Goal: Entertainment & Leisure: Consume media (video, audio)

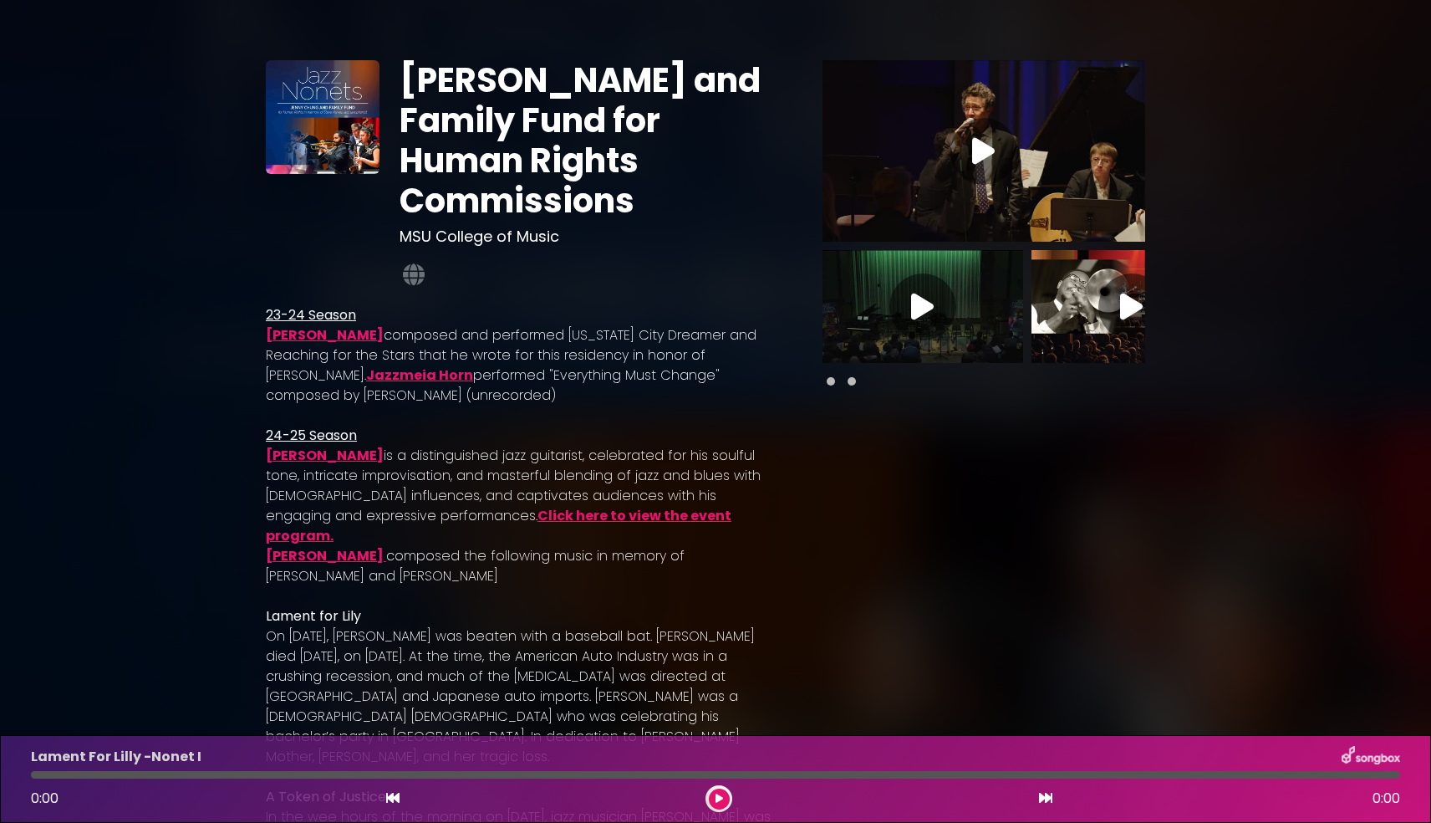
click at [982, 147] on icon at bounding box center [983, 151] width 23 height 30
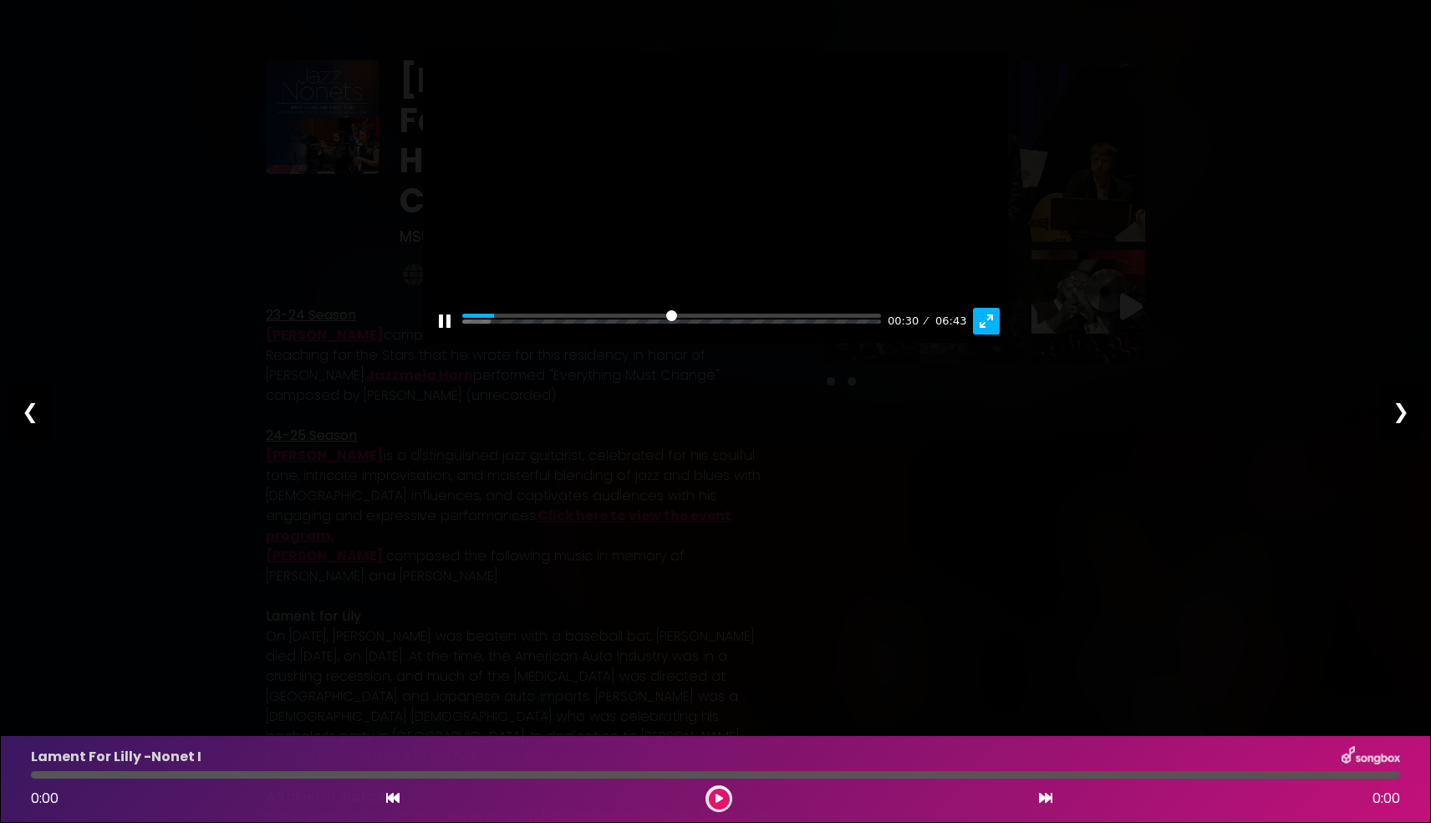
click at [982, 334] on button "Exit fullscreen Enter fullscreen" at bounding box center [986, 321] width 27 height 27
click at [444, 334] on button "Pause Play" at bounding box center [444, 321] width 27 height 27
click at [466, 329] on input "Seek" at bounding box center [671, 322] width 419 height 16
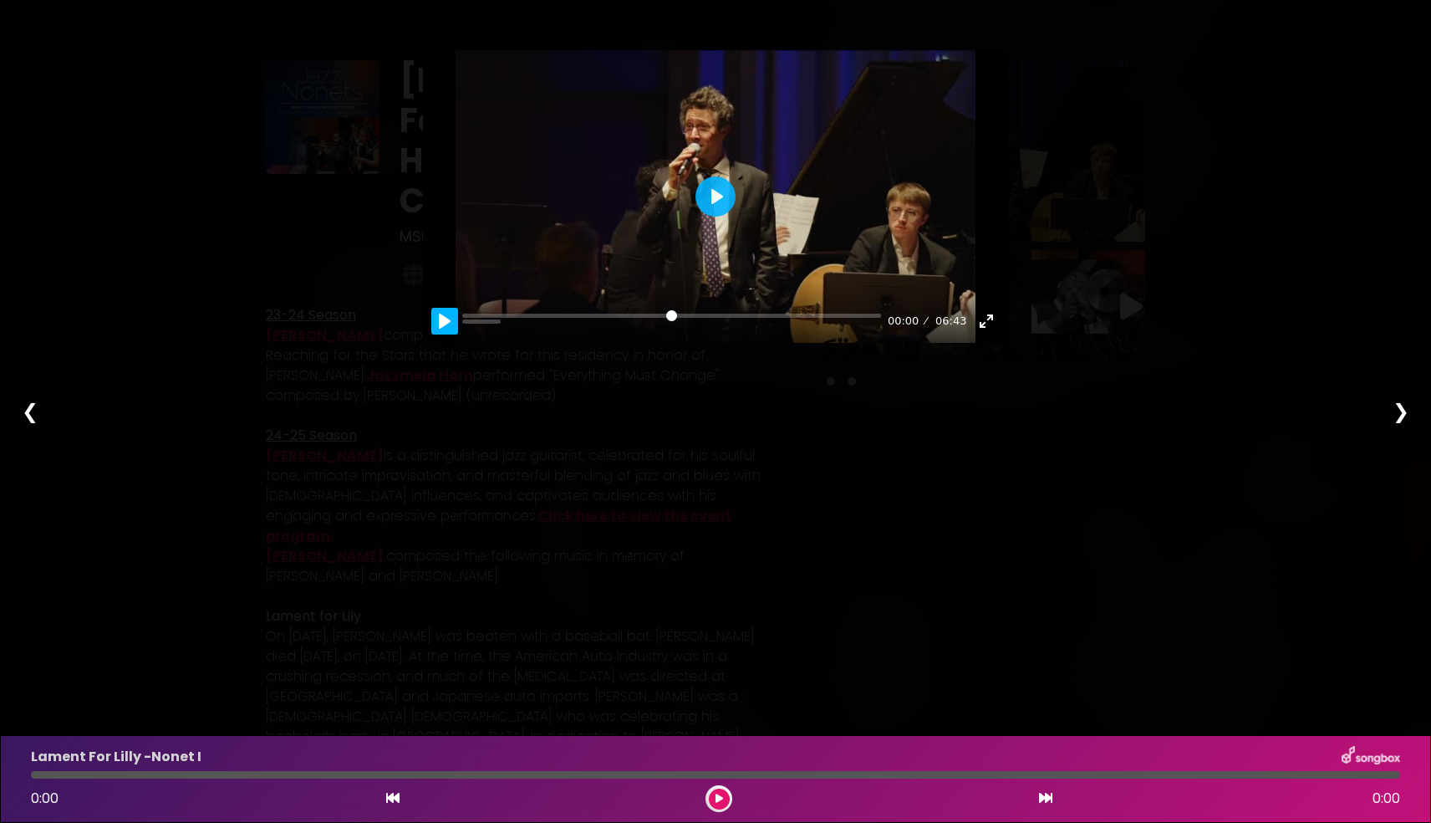
click at [443, 334] on button "Pause Play" at bounding box center [444, 321] width 27 height 27
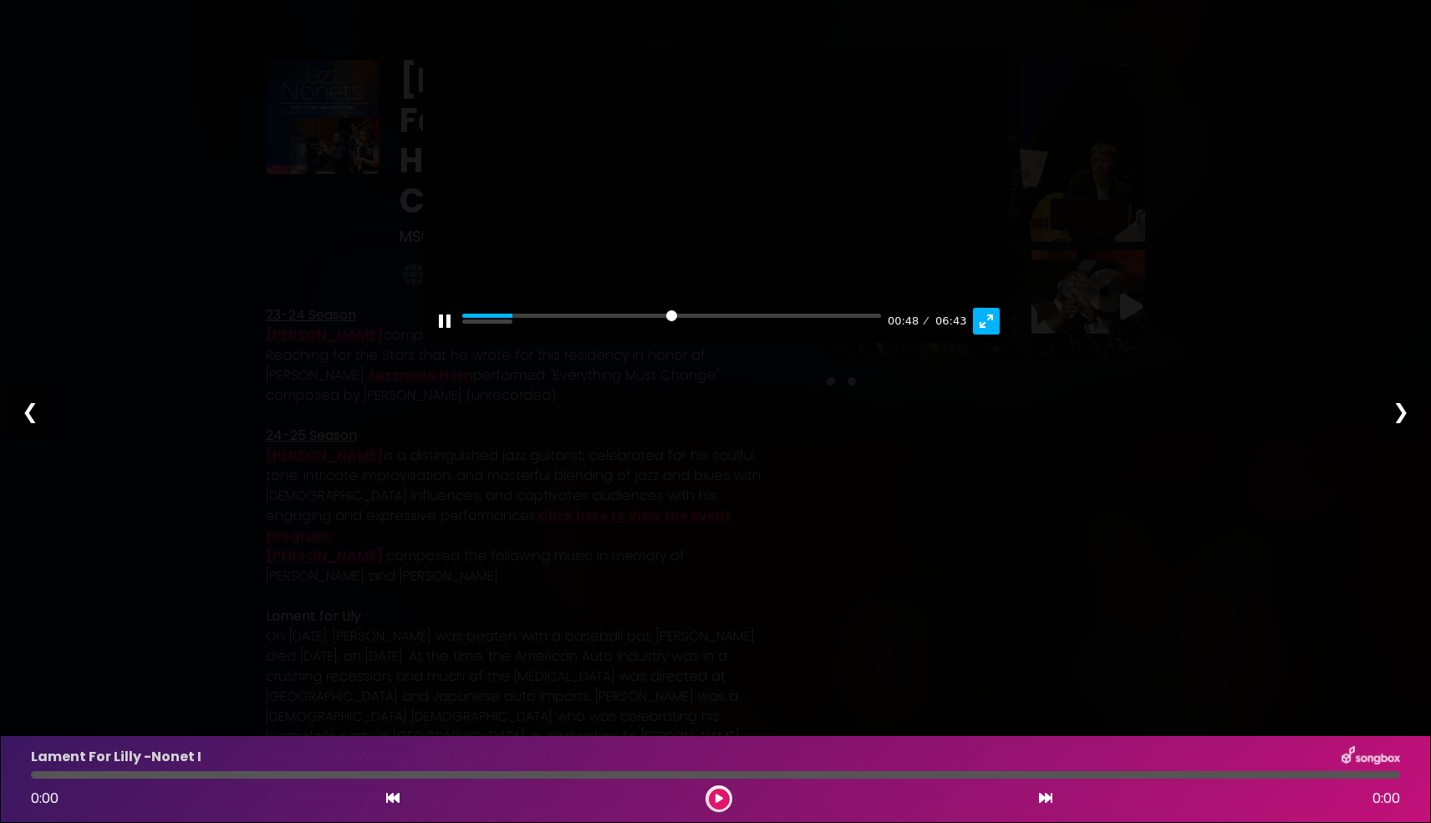
click at [979, 334] on button "Exit fullscreen Enter fullscreen" at bounding box center [986, 321] width 27 height 27
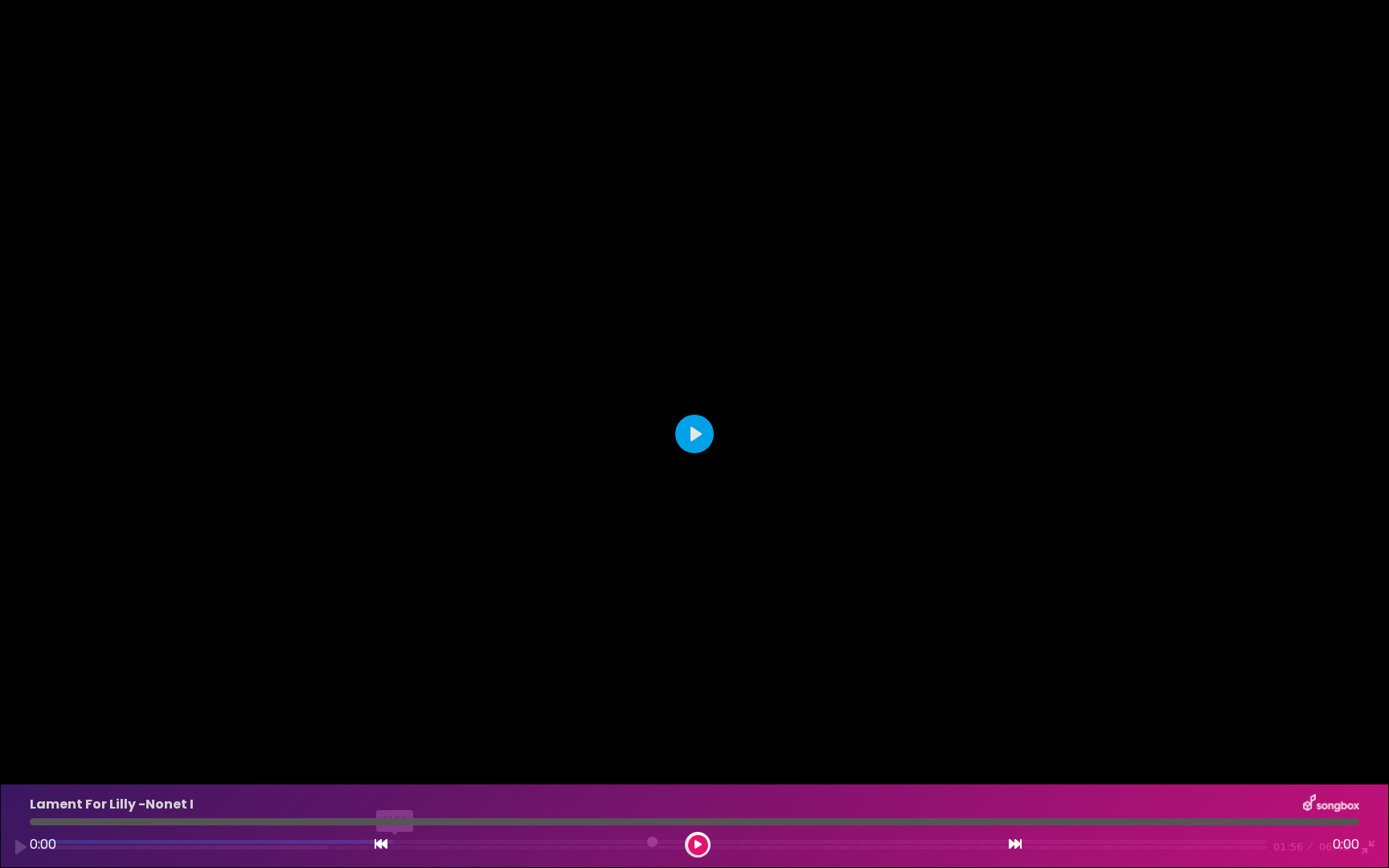
click at [395, 790] on input "Seek" at bounding box center [652, 848] width 1228 height 15
click at [617, 696] on div at bounding box center [694, 434] width 1389 height 868
click at [704, 430] on button "Play" at bounding box center [694, 434] width 38 height 38
click at [362, 790] on input "Seek" at bounding box center [652, 848] width 1228 height 15
click at [326, 790] on div "Pause Play % buffered 01:40 01:45 06:43 Exit fullscreen Enter fullscreen" at bounding box center [694, 837] width 1389 height 62
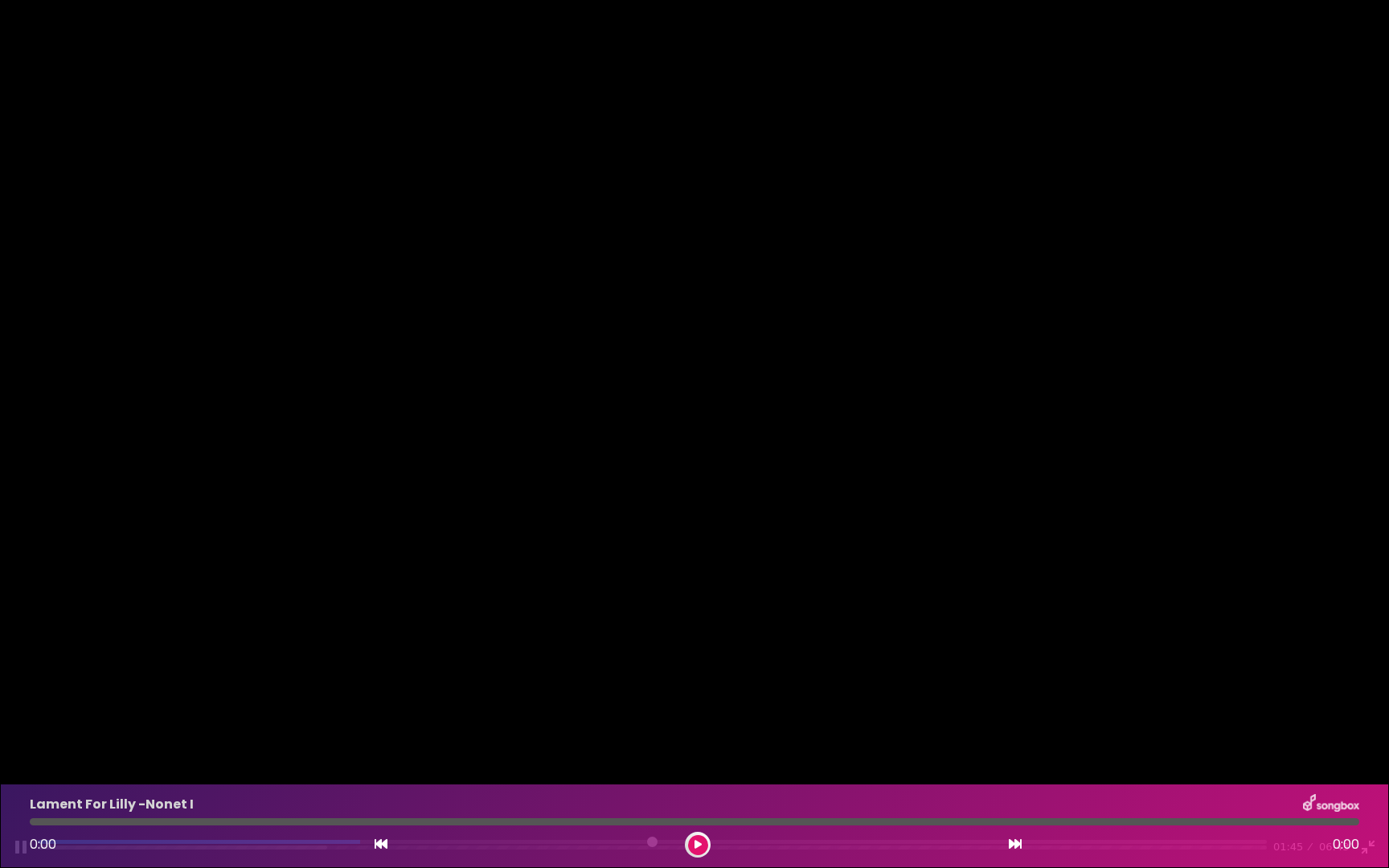
click at [287, 790] on div "Pause Play % buffered 01:40 01:45 06:43 Exit fullscreen Enter fullscreen" at bounding box center [694, 837] width 1389 height 62
click at [18, 790] on button "Pause Play" at bounding box center [20, 847] width 26 height 26
click at [23, 790] on button "Pause Play" at bounding box center [20, 847] width 26 height 26
type input "*****"
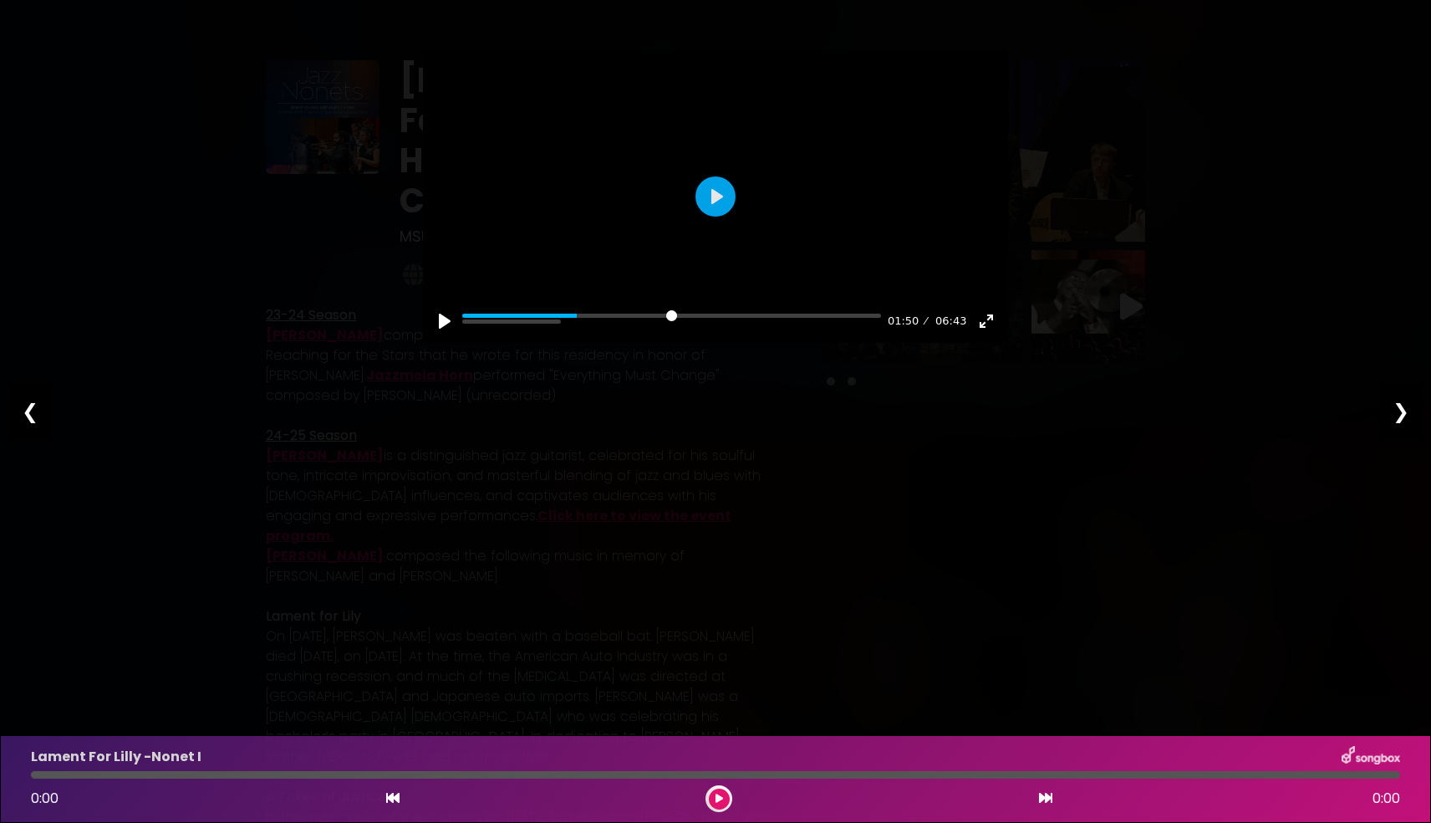
click at [1401, 413] on div "❯" at bounding box center [1401, 411] width 43 height 57
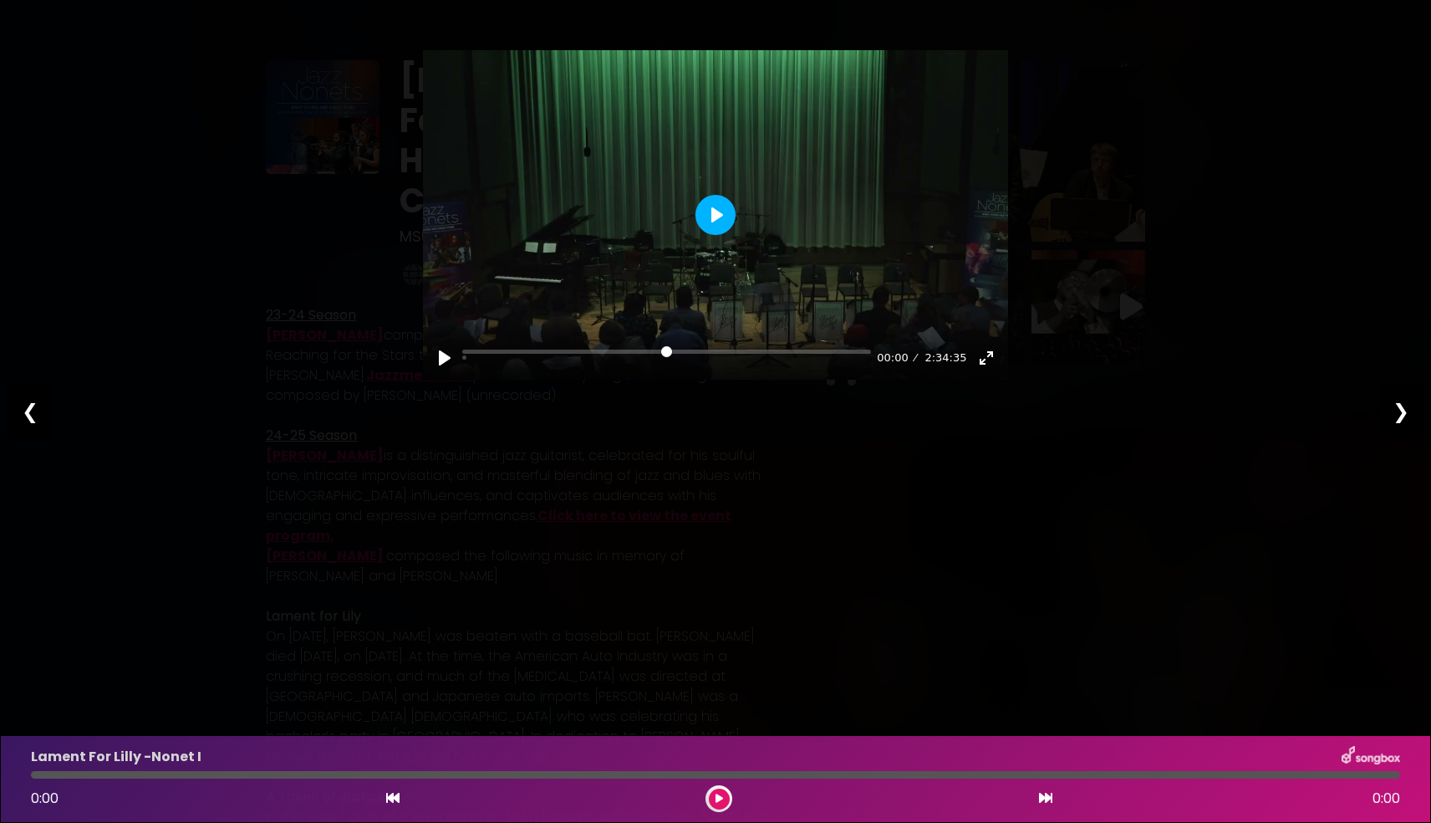
click at [709, 215] on button "Play" at bounding box center [716, 215] width 40 height 40
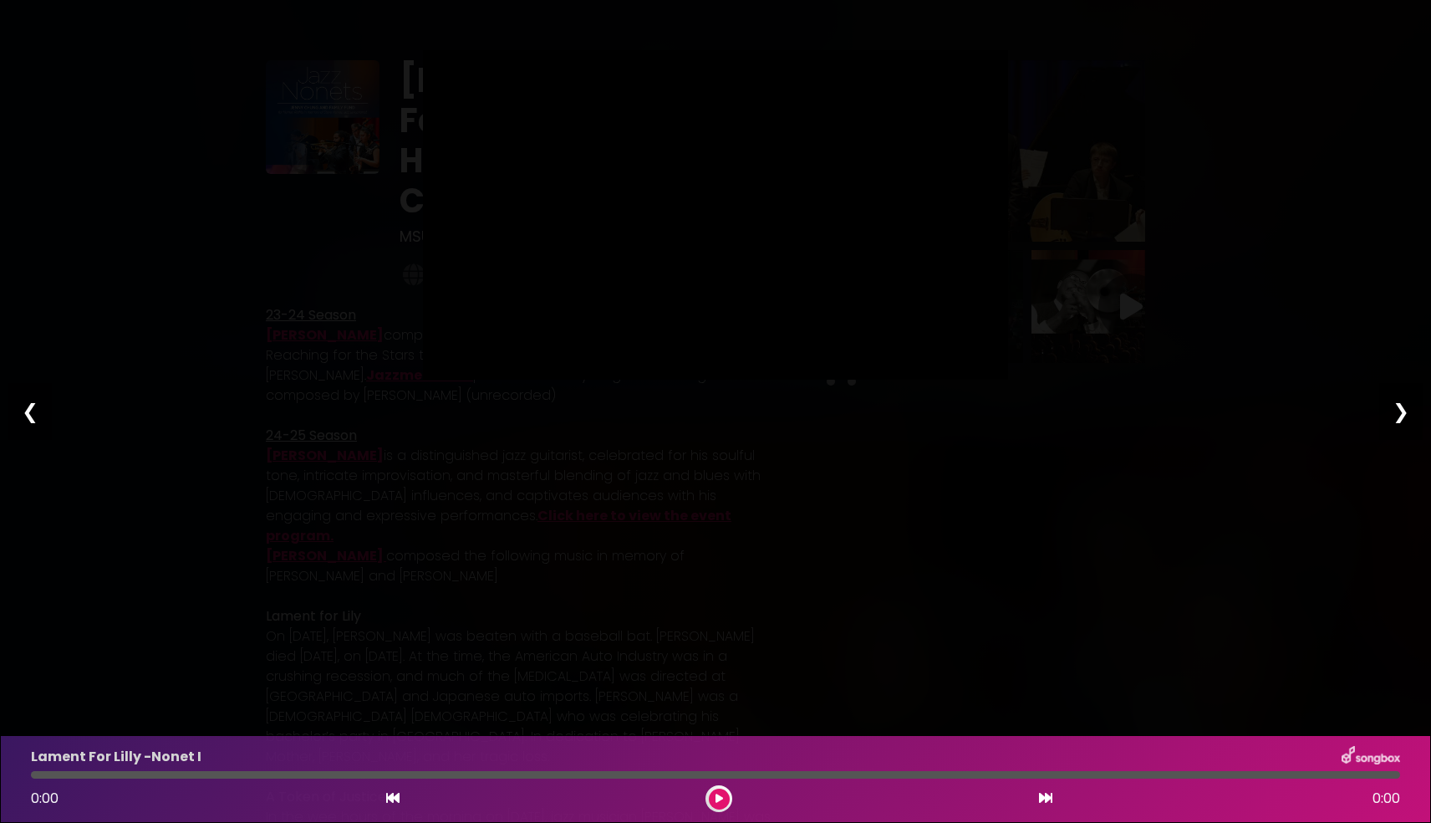
type input "****"
click at [26, 412] on div "❮" at bounding box center [29, 411] width 43 height 57
type input "*"
click at [28, 669] on div "Pause Play % buffered 00:00 00:00 06:43 Exit fullscreen Enter fullscreen Play ❮…" at bounding box center [715, 411] width 1431 height 823
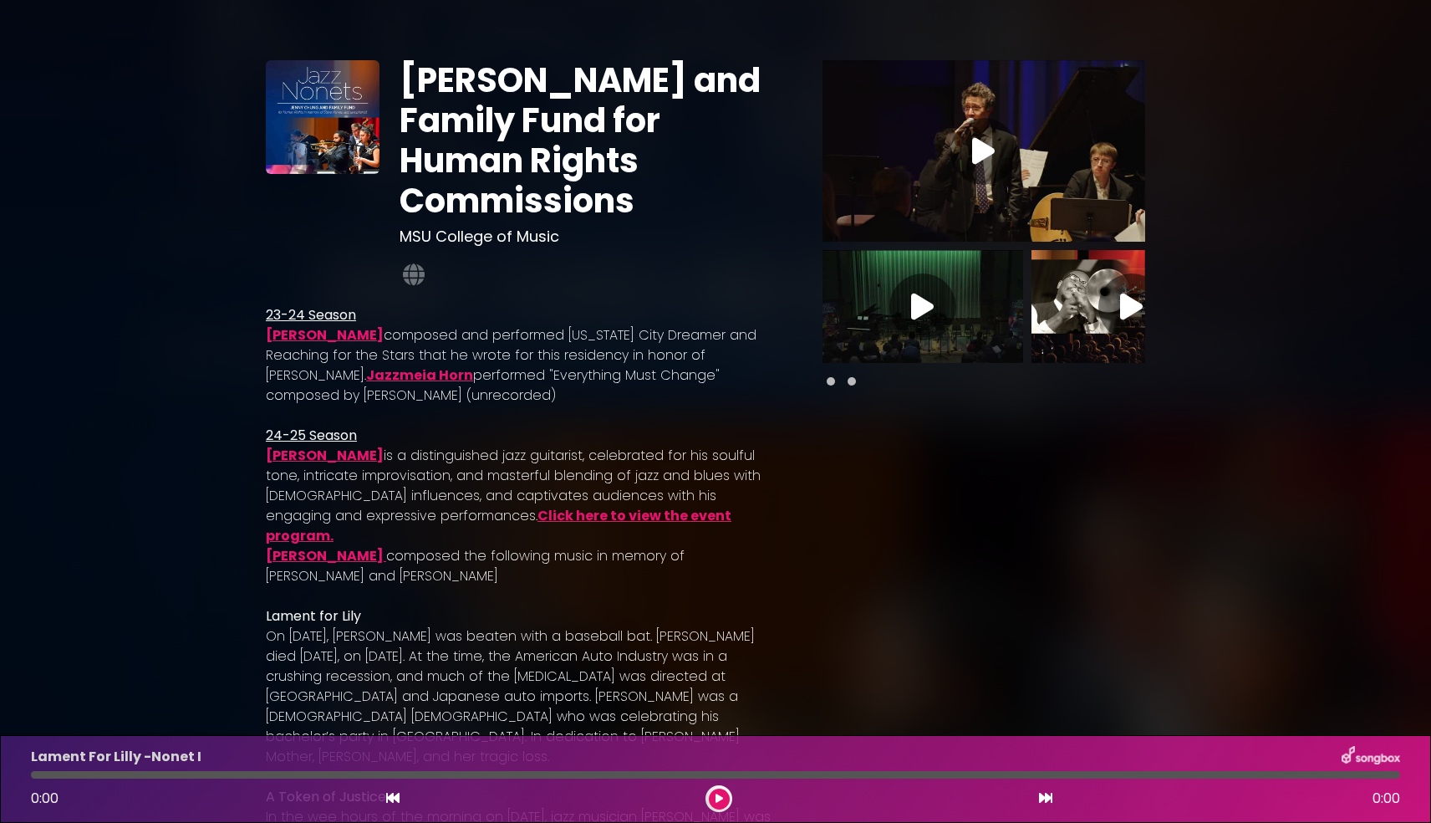
click at [395, 791] on button at bounding box center [392, 799] width 15 height 22
click at [925, 309] on icon at bounding box center [922, 307] width 23 height 30
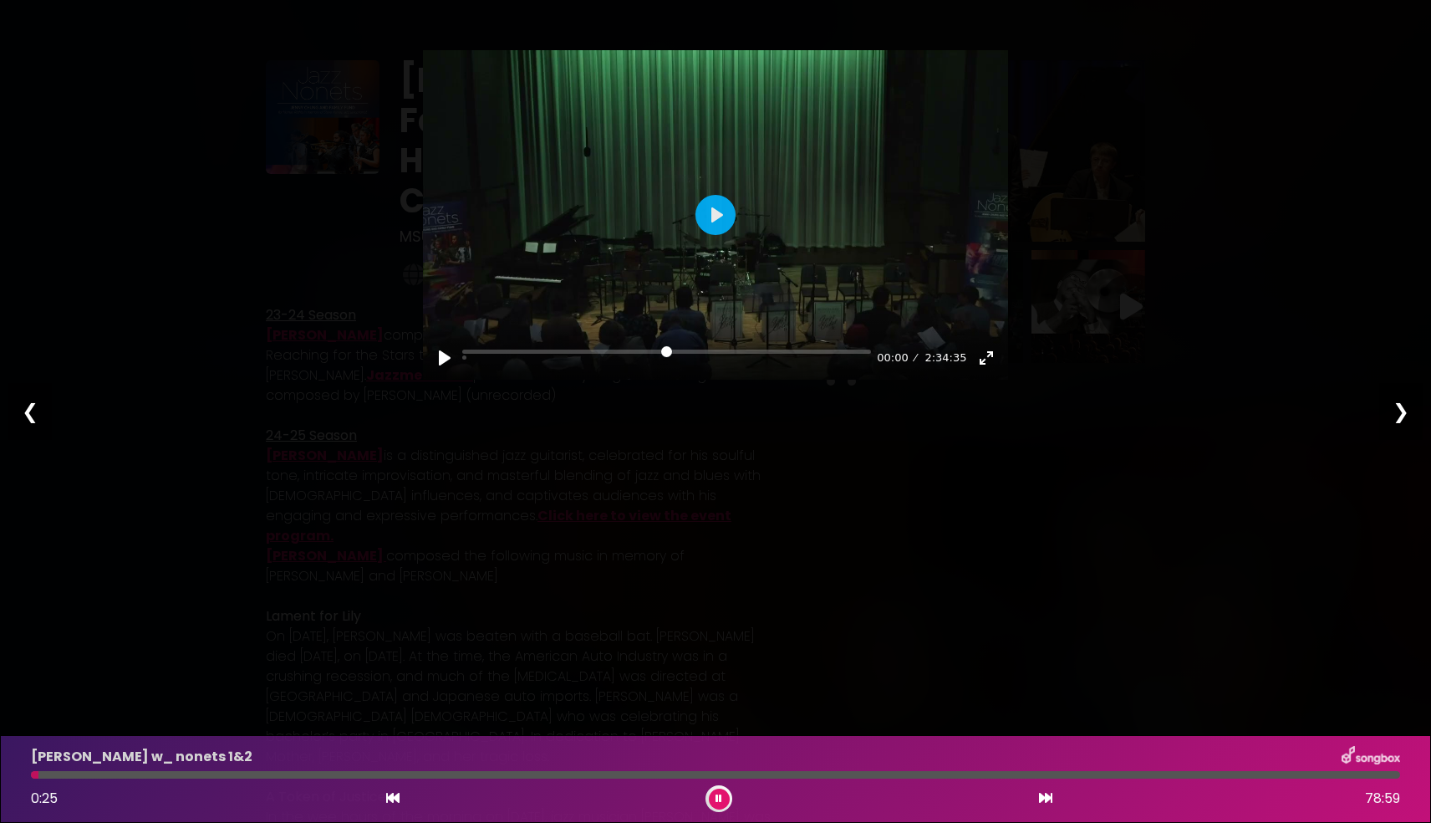
click at [725, 793] on button at bounding box center [719, 798] width 21 height 21
click at [968, 365] on div "2:34:35" at bounding box center [943, 358] width 56 height 18
click at [1403, 411] on div "❯" at bounding box center [1401, 411] width 43 height 57
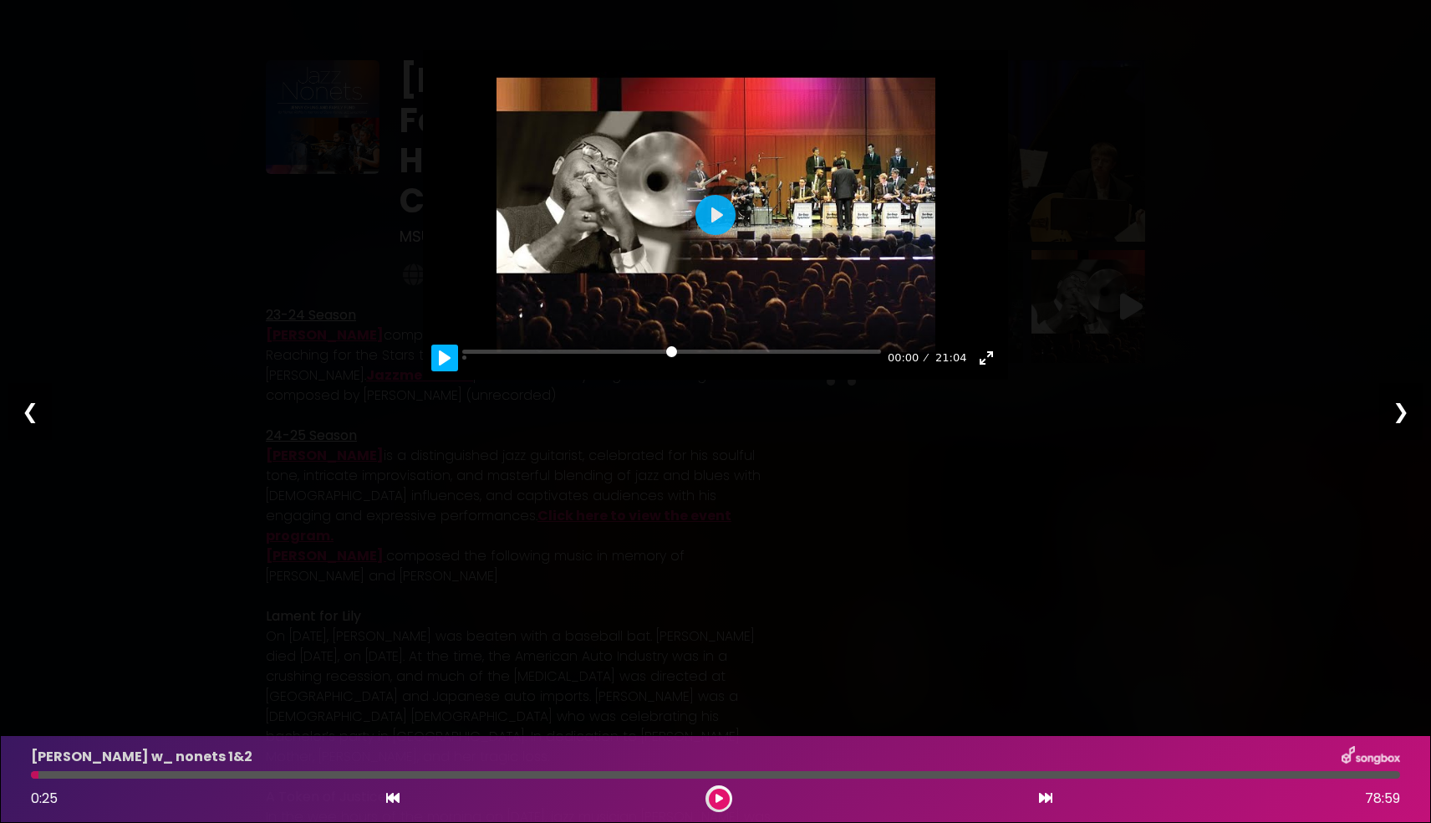
click at [441, 355] on button "Pause Play" at bounding box center [444, 357] width 27 height 27
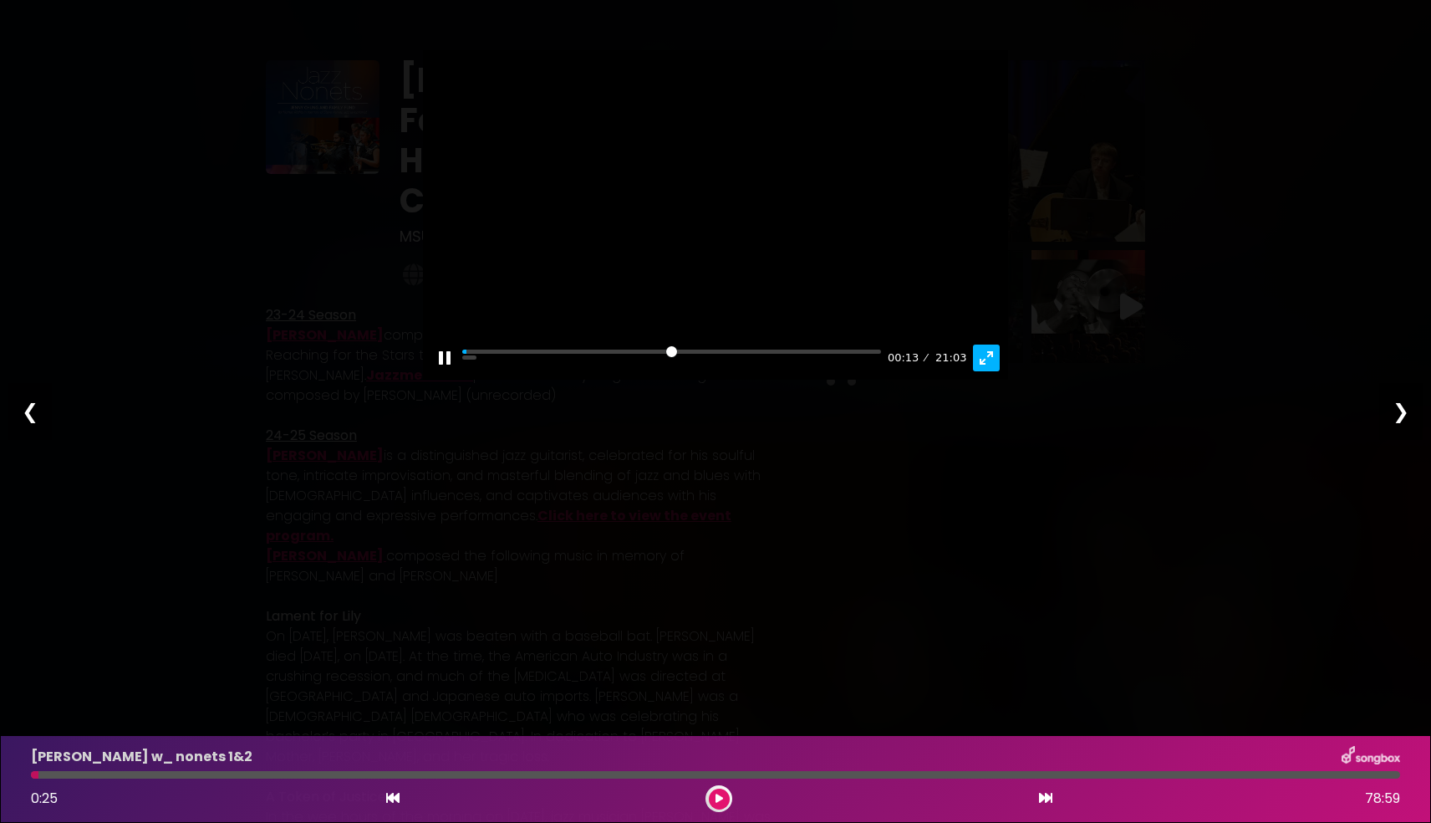
click at [982, 357] on button "Exit fullscreen Enter fullscreen" at bounding box center [986, 357] width 27 height 27
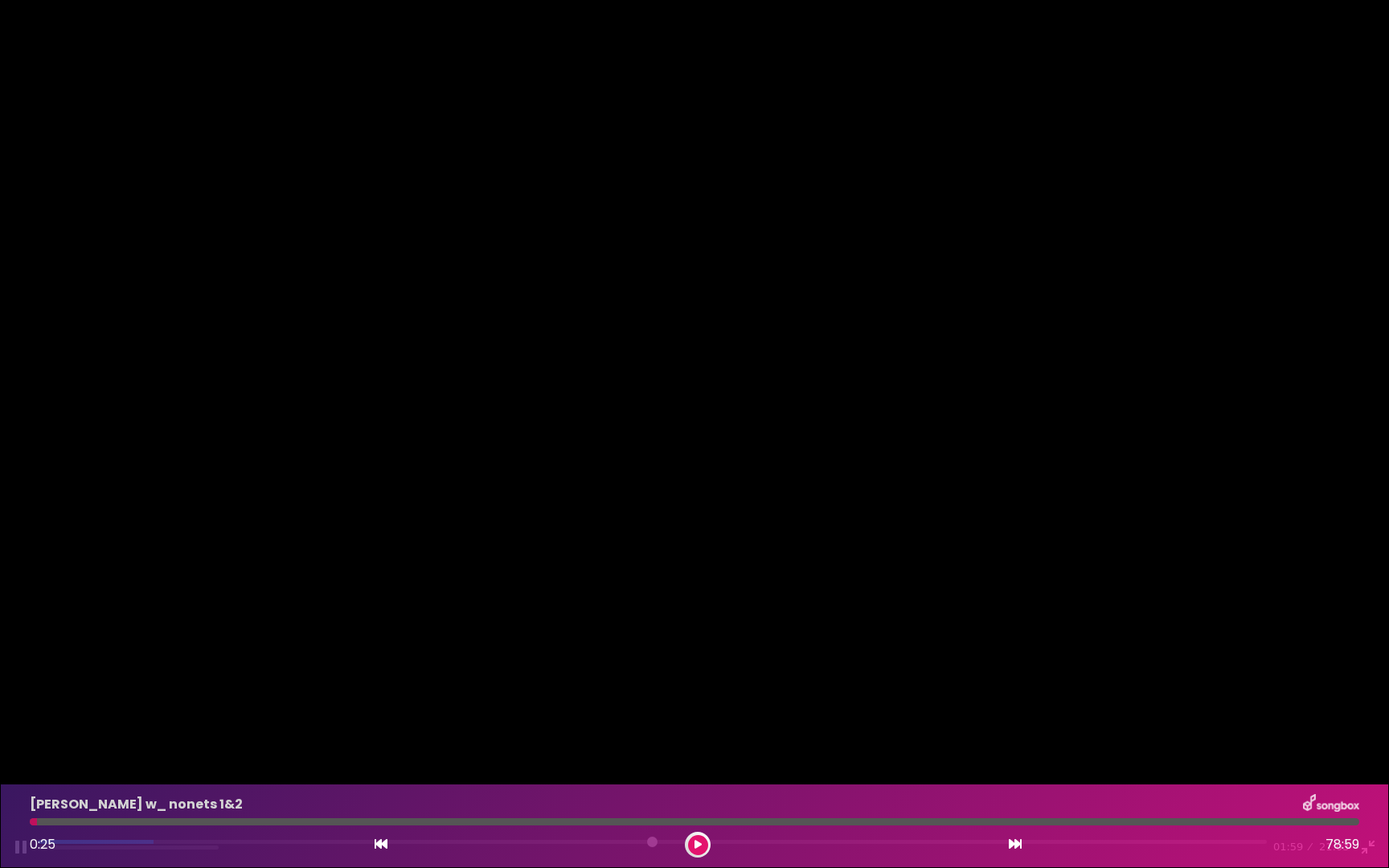
click at [237, 790] on div "Pause Play % buffered 02:25 01:59 21:03 Exit fullscreen Enter fullscreen" at bounding box center [694, 837] width 1389 height 62
click at [245, 790] on input "Seek" at bounding box center [652, 848] width 1228 height 15
click at [379, 790] on input "Seek" at bounding box center [652, 848] width 1228 height 15
click at [516, 790] on input "Seek" at bounding box center [652, 848] width 1228 height 15
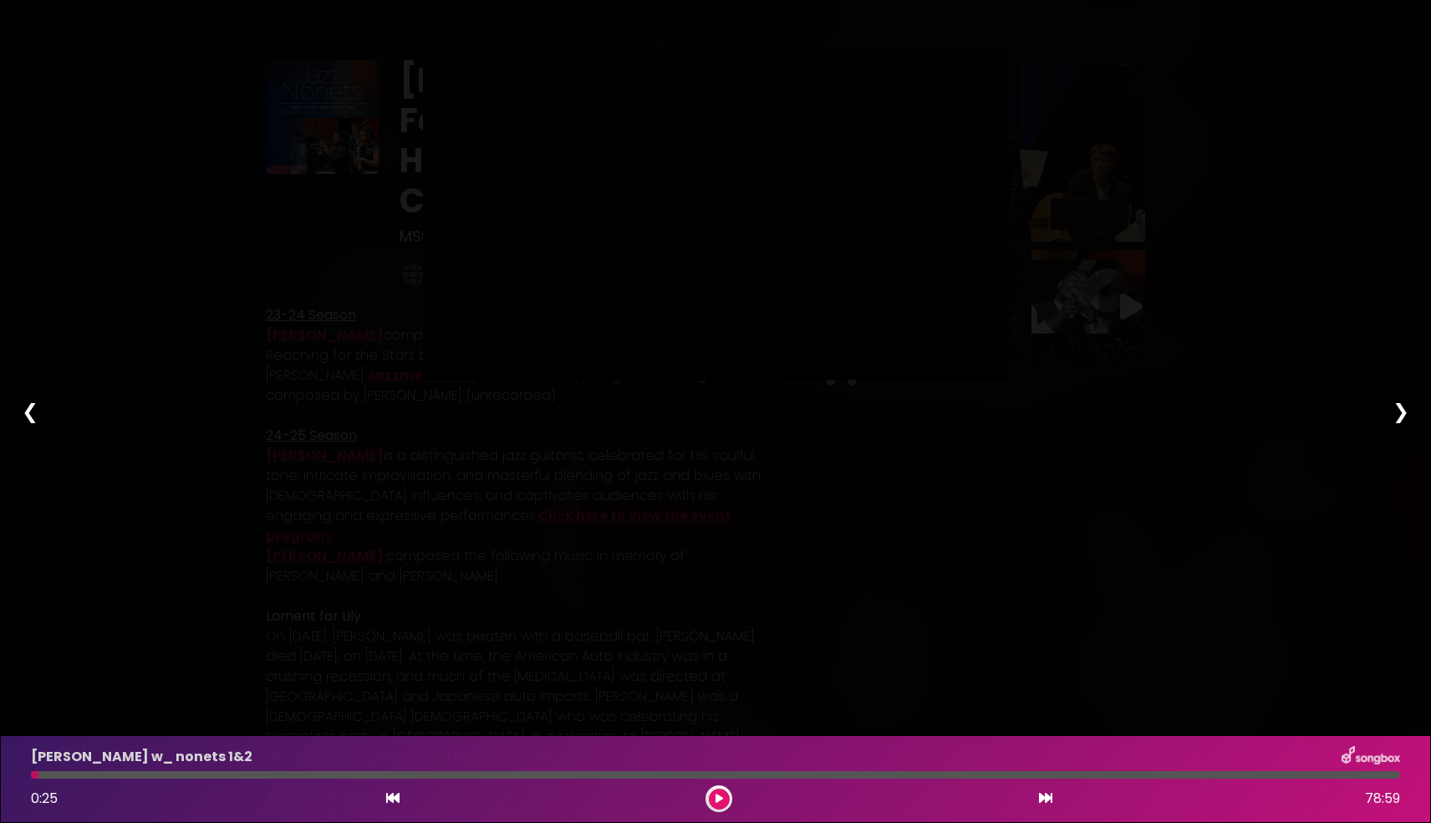
type input "*****"
click at [1402, 409] on div "❯" at bounding box center [1401, 411] width 43 height 57
type input "****"
click at [1402, 410] on div "❯" at bounding box center [1401, 411] width 43 height 57
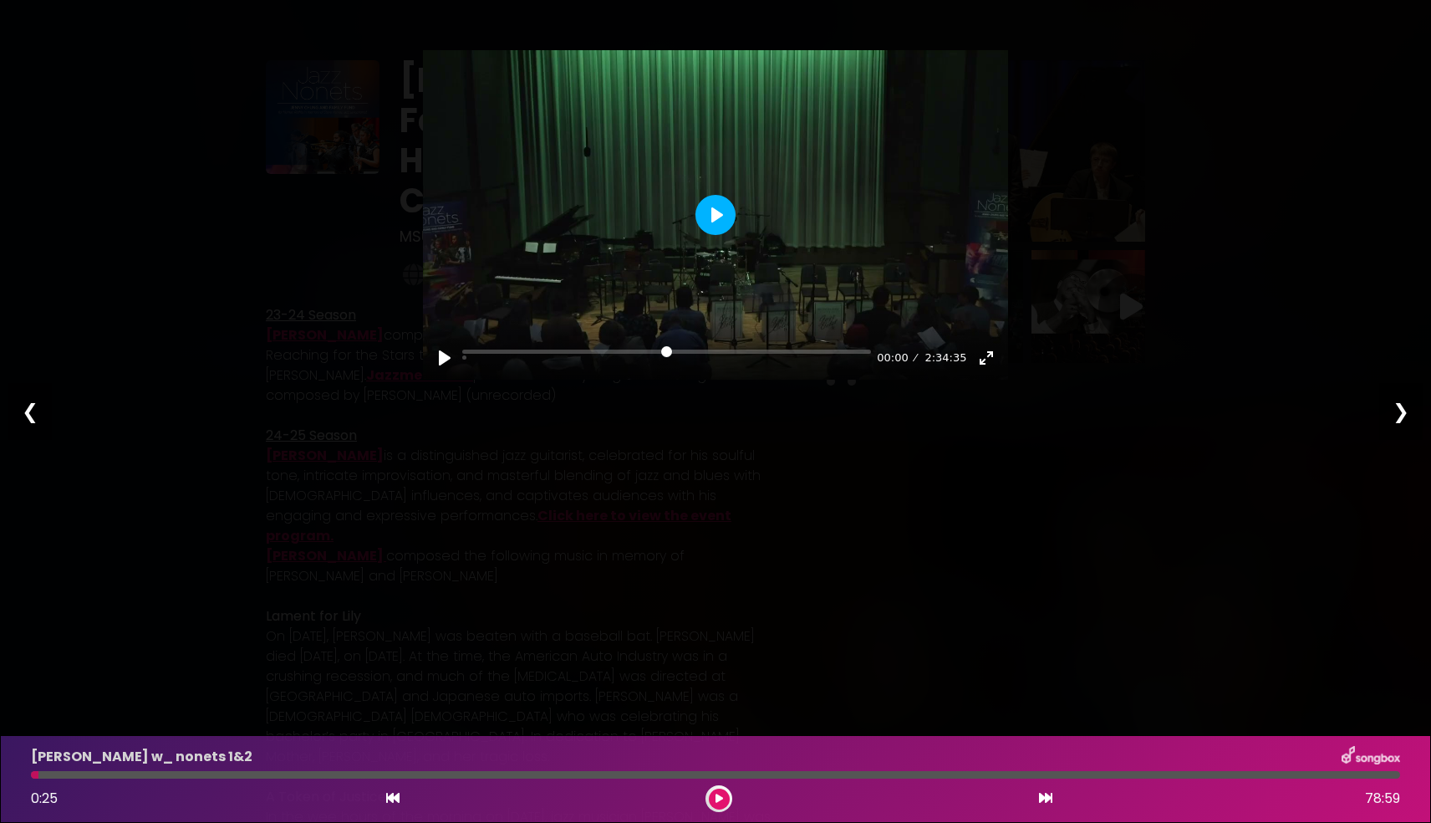
click at [721, 218] on button "Play" at bounding box center [716, 215] width 40 height 40
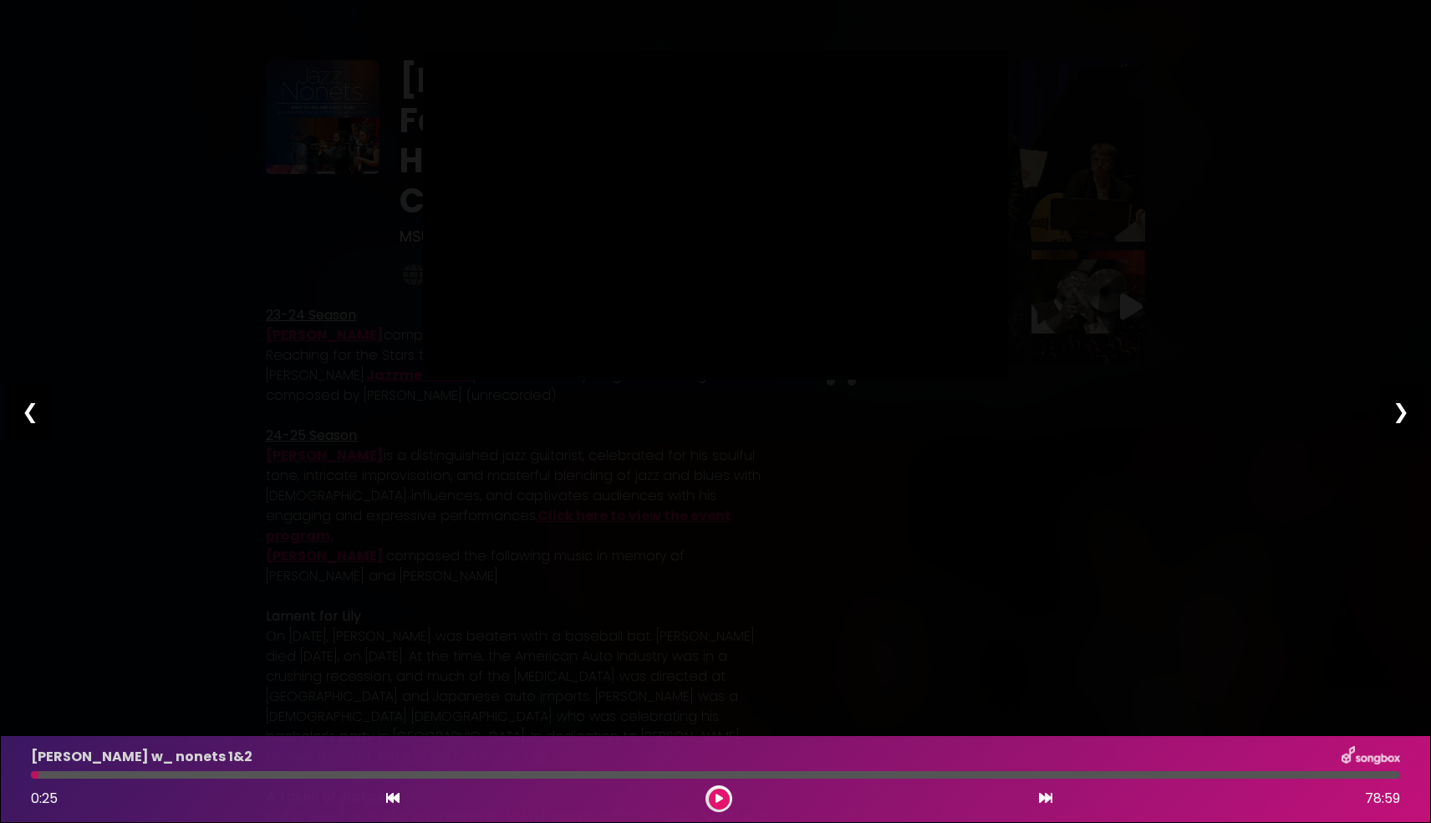
type input "***"
click at [1401, 404] on div "❯" at bounding box center [1401, 411] width 43 height 57
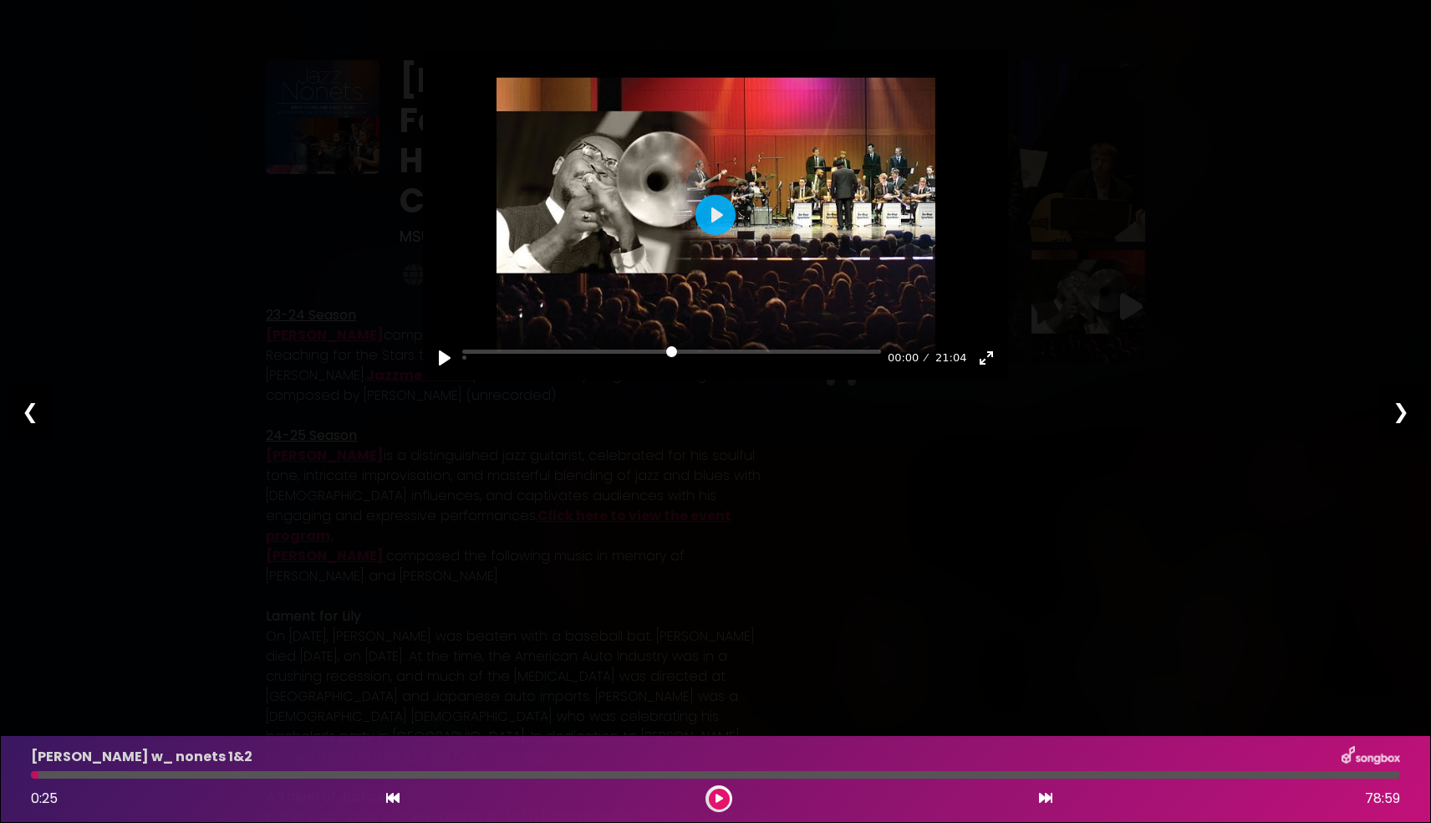
click at [30, 410] on div "❮" at bounding box center [29, 411] width 43 height 57
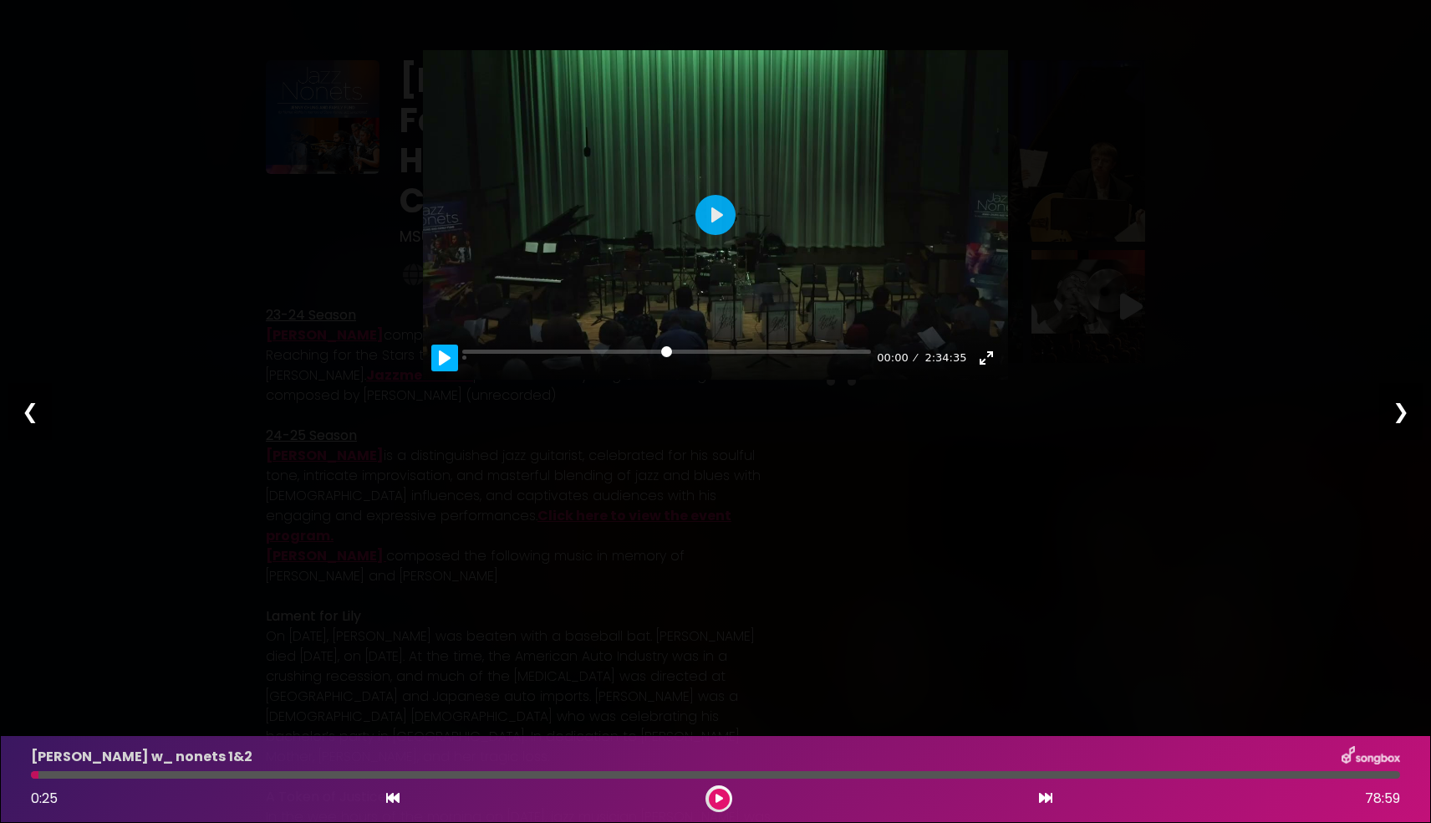
click at [446, 358] on button "Pause Play" at bounding box center [444, 357] width 27 height 27
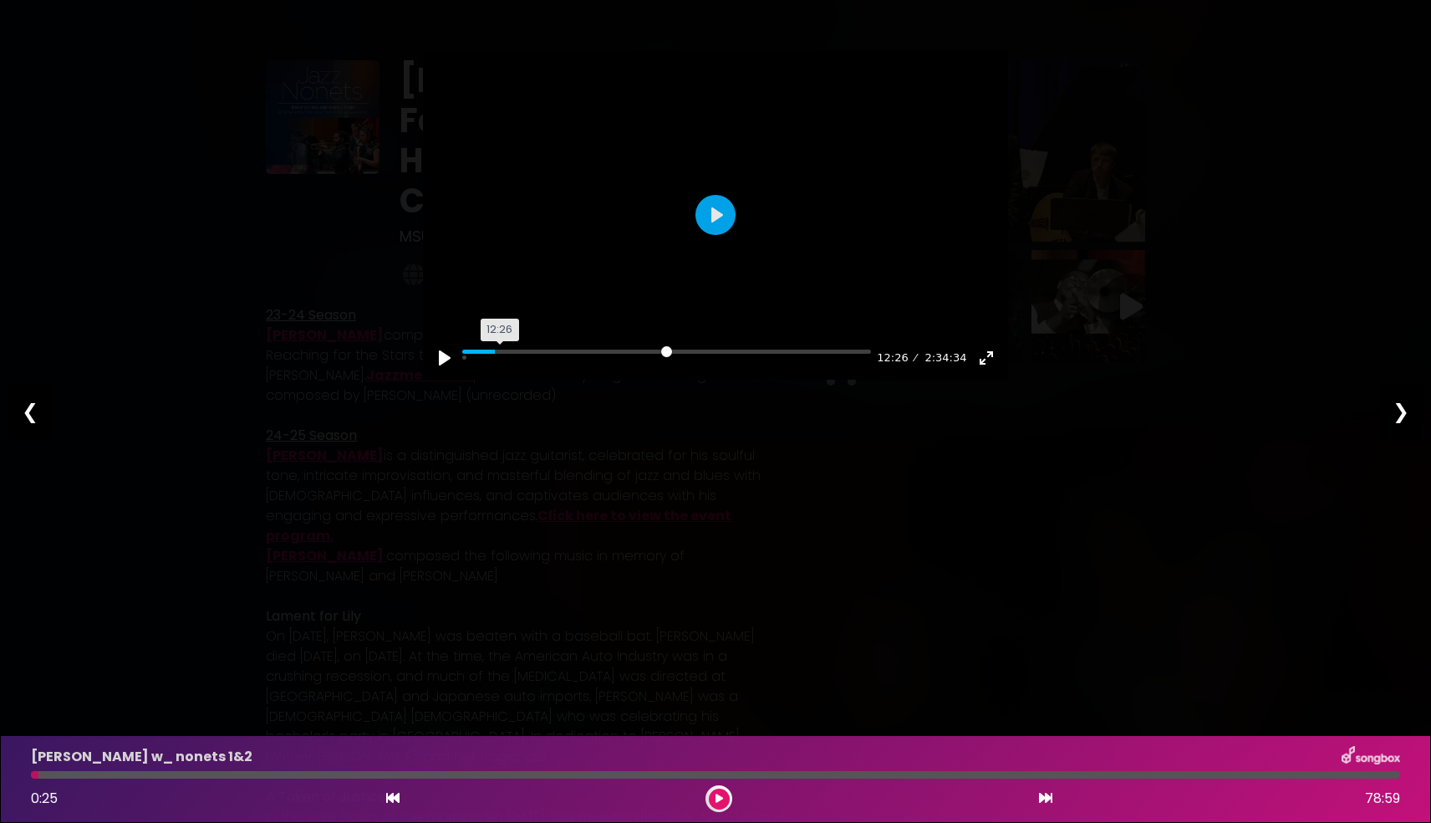
click at [500, 353] on input "Seek" at bounding box center [666, 358] width 409 height 16
click at [559, 350] on input "Seek" at bounding box center [666, 358] width 409 height 16
click at [670, 353] on input "Seek" at bounding box center [666, 358] width 409 height 16
click at [681, 355] on input "Seek" at bounding box center [661, 358] width 398 height 16
click at [675, 350] on input "Seek" at bounding box center [661, 358] width 398 height 16
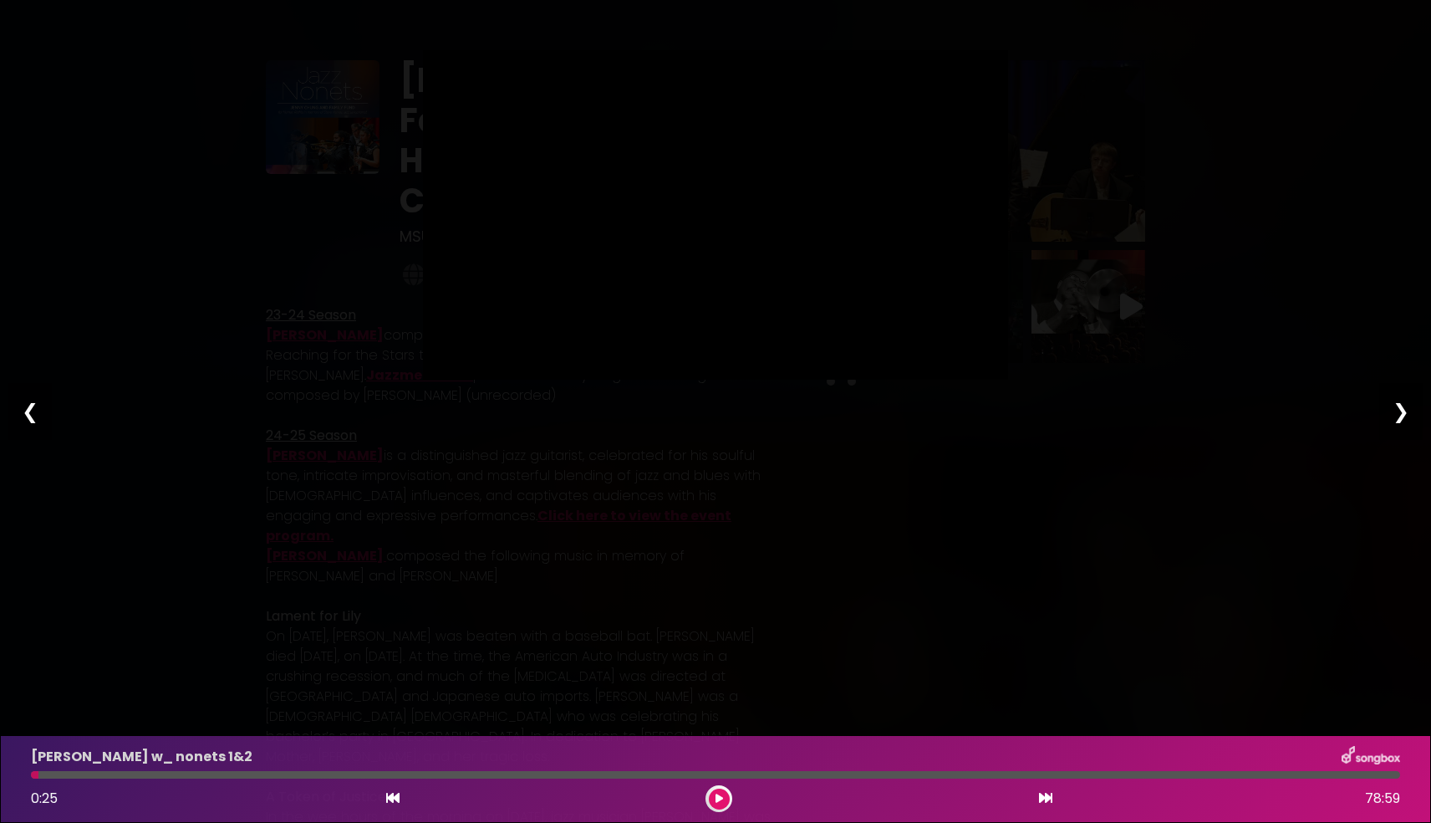
type input "*****"
click at [1404, 411] on div "❯" at bounding box center [1401, 411] width 43 height 57
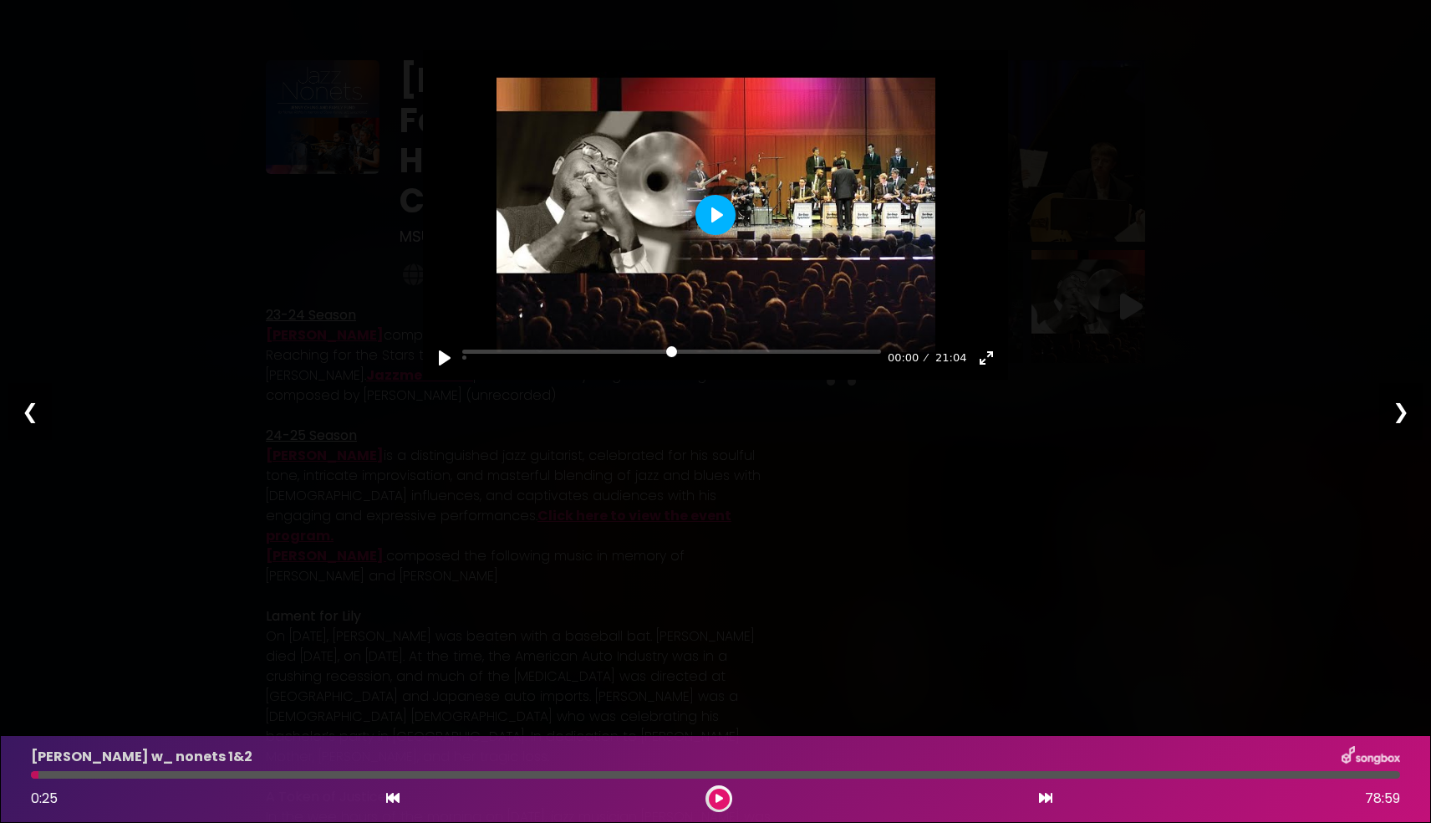
click at [719, 219] on button "Play" at bounding box center [716, 215] width 40 height 40
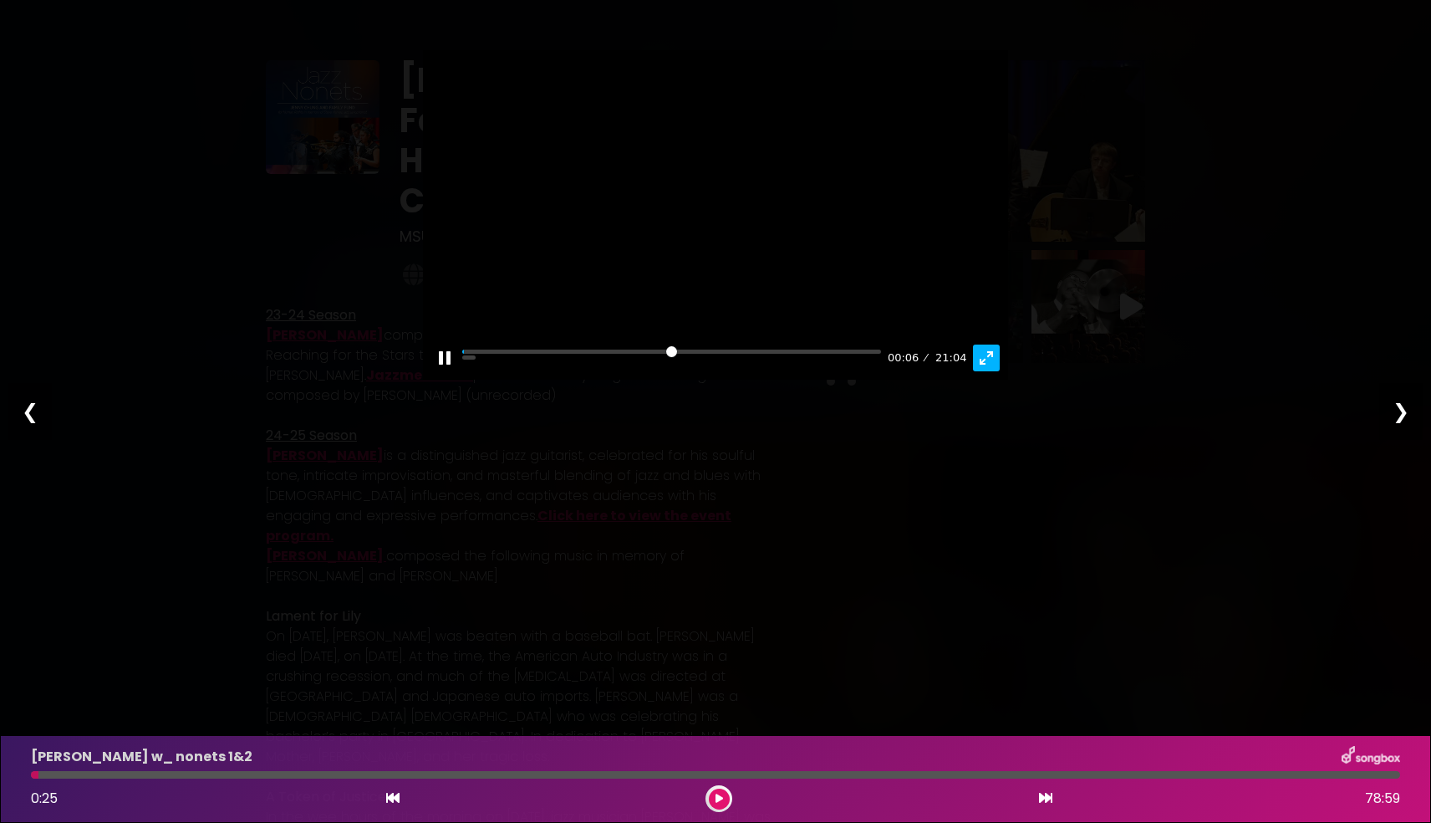
click at [987, 358] on button "Exit fullscreen Enter fullscreen" at bounding box center [986, 357] width 27 height 27
type input "****"
click at [28, 407] on div "❮" at bounding box center [29, 411] width 43 height 57
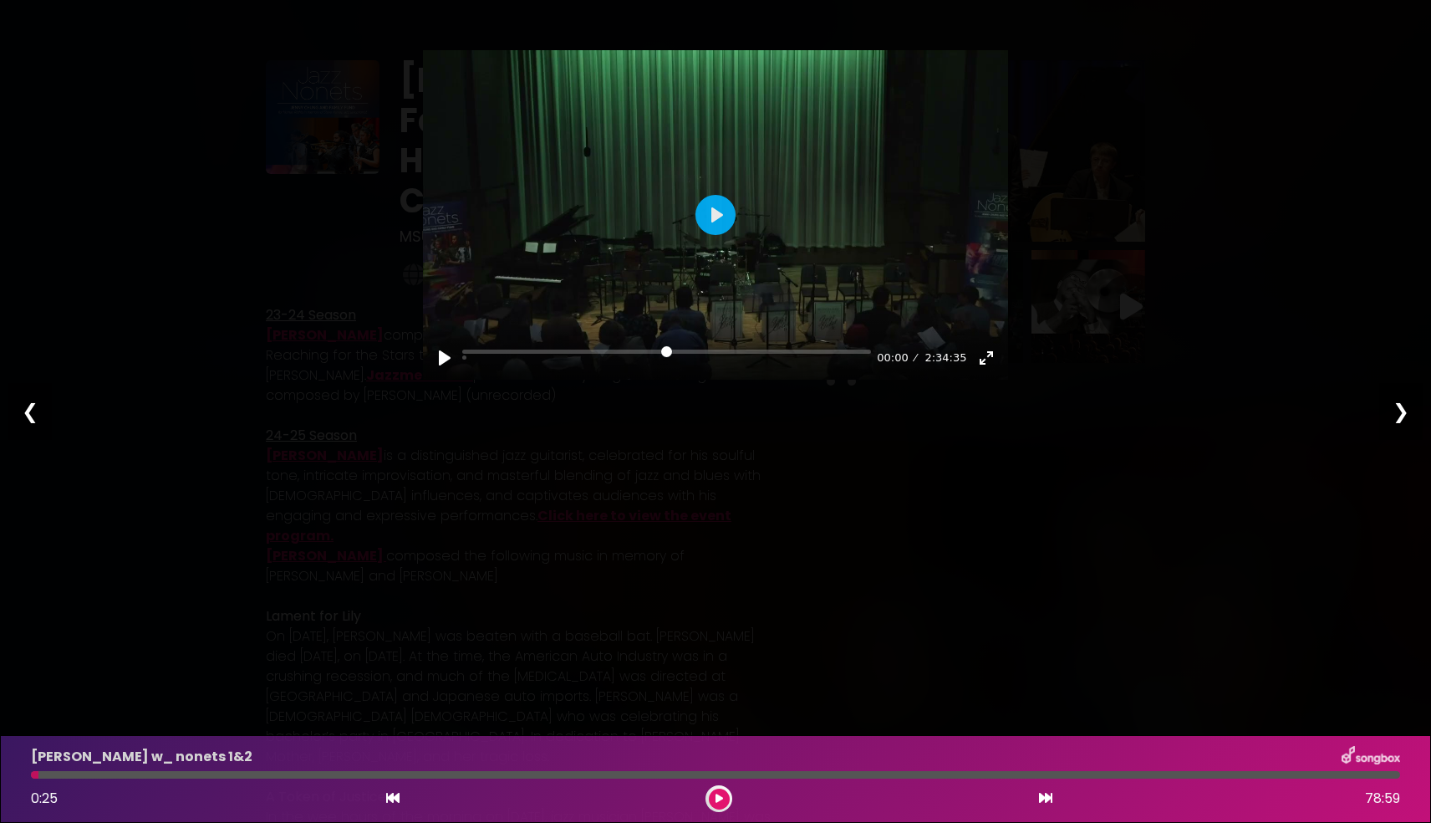
click at [28, 407] on div "❮" at bounding box center [29, 411] width 43 height 57
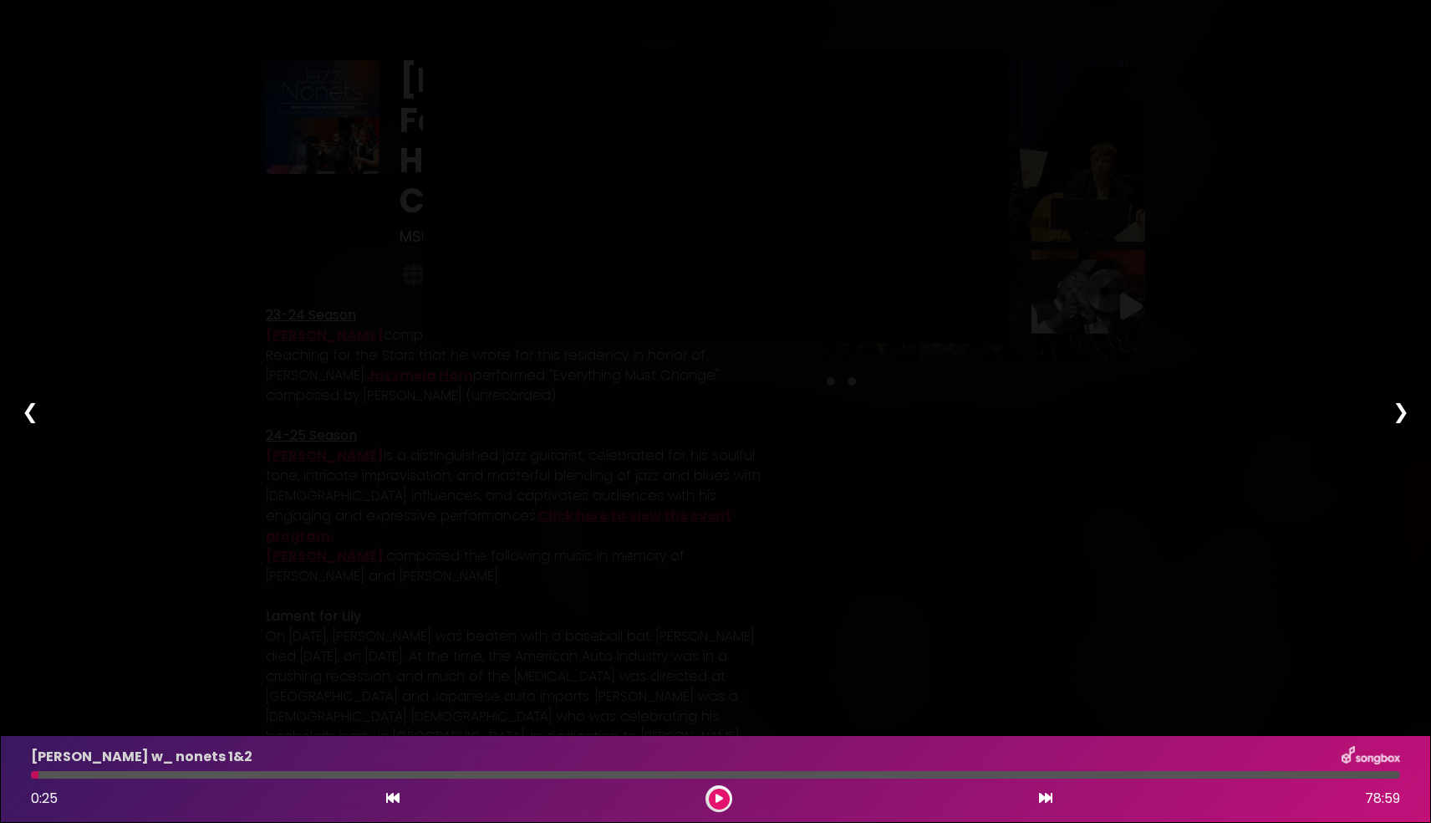
type input "****"
click at [125, 342] on div "Pause Play % buffered 00:00 00:20 06:43 Exit fullscreen Enter fullscreen Play ❮…" at bounding box center [715, 411] width 1431 height 823
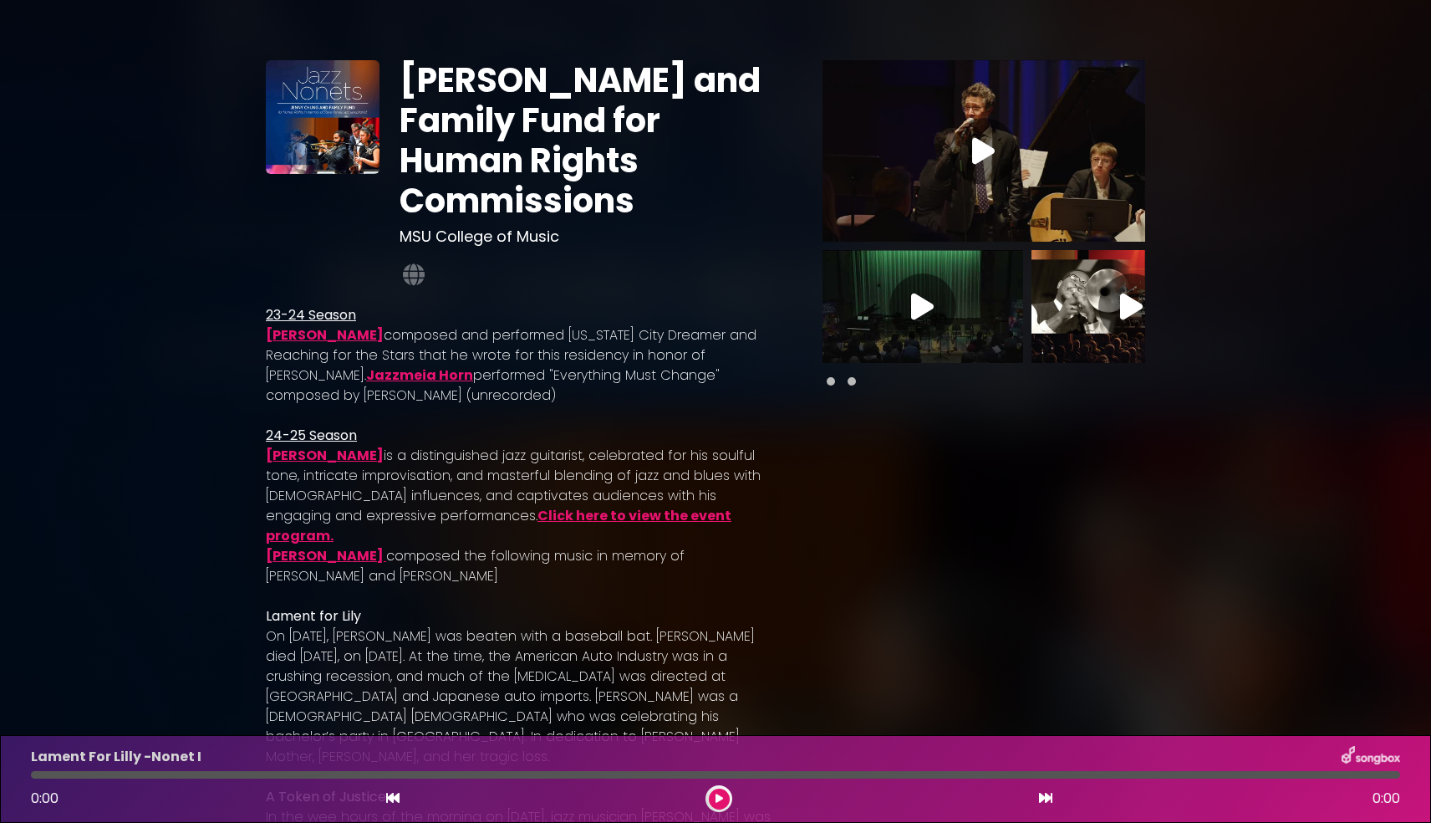
click at [981, 145] on icon at bounding box center [983, 151] width 23 height 30
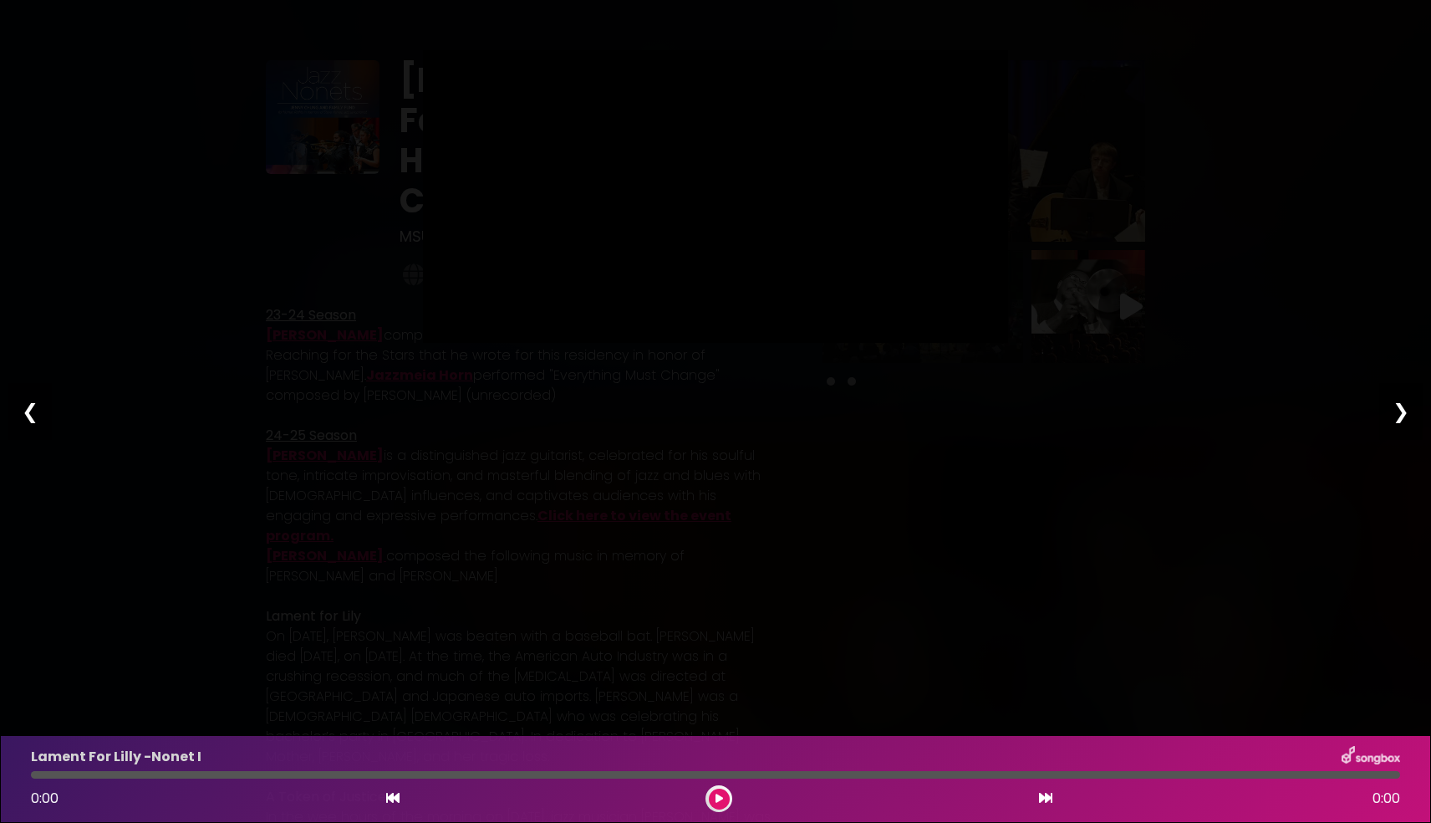
click at [117, 774] on div at bounding box center [716, 775] width 1370 height 8
click at [499, 329] on input "Seek" at bounding box center [671, 322] width 419 height 16
type input "****"
click at [525, 402] on div "Pause Play % buffered 00:51 00:34 06:43 Exit fullscreen Enter fullscreen Play ❮…" at bounding box center [715, 411] width 1431 height 823
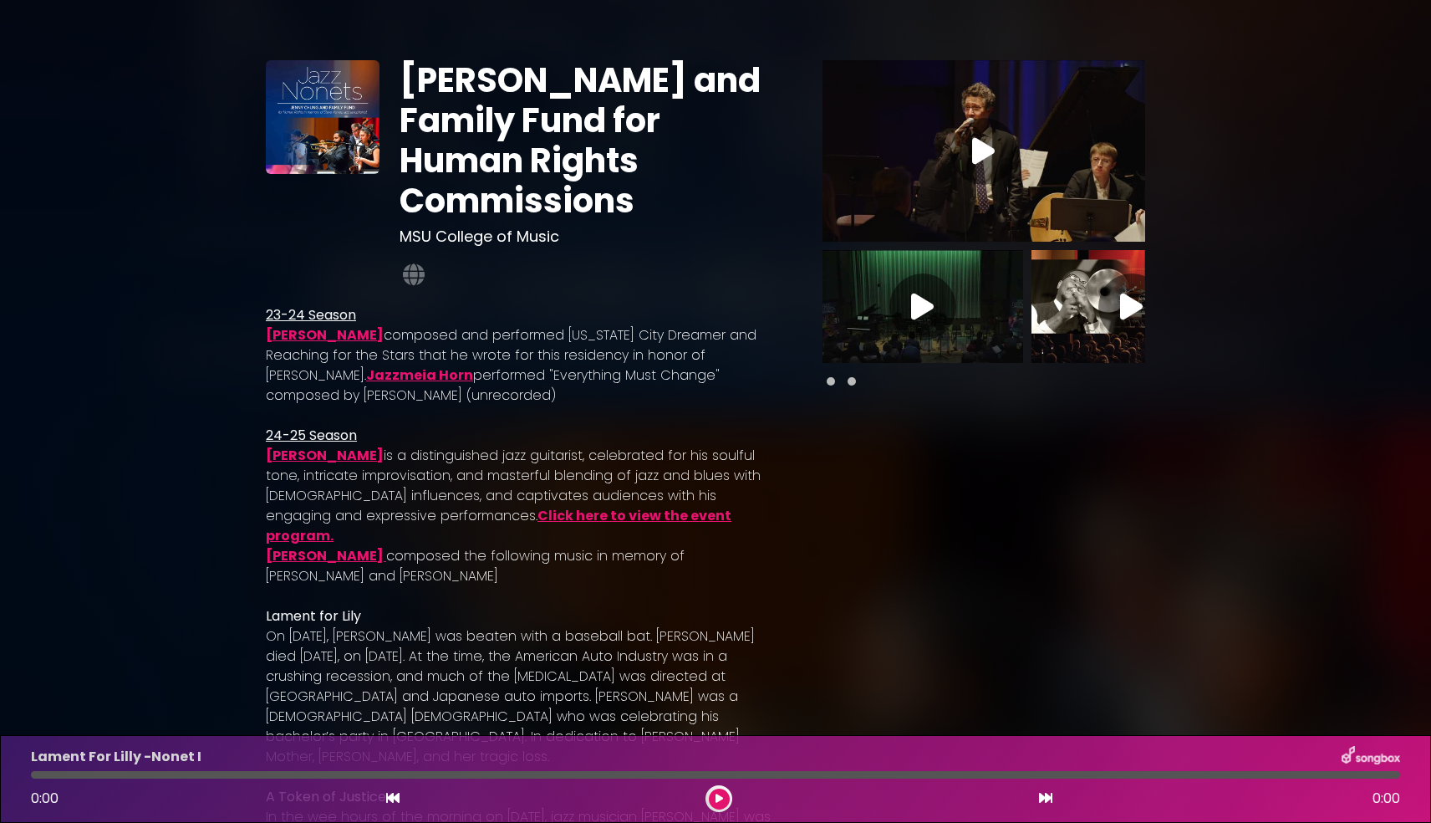
click at [979, 152] on icon at bounding box center [983, 151] width 23 height 30
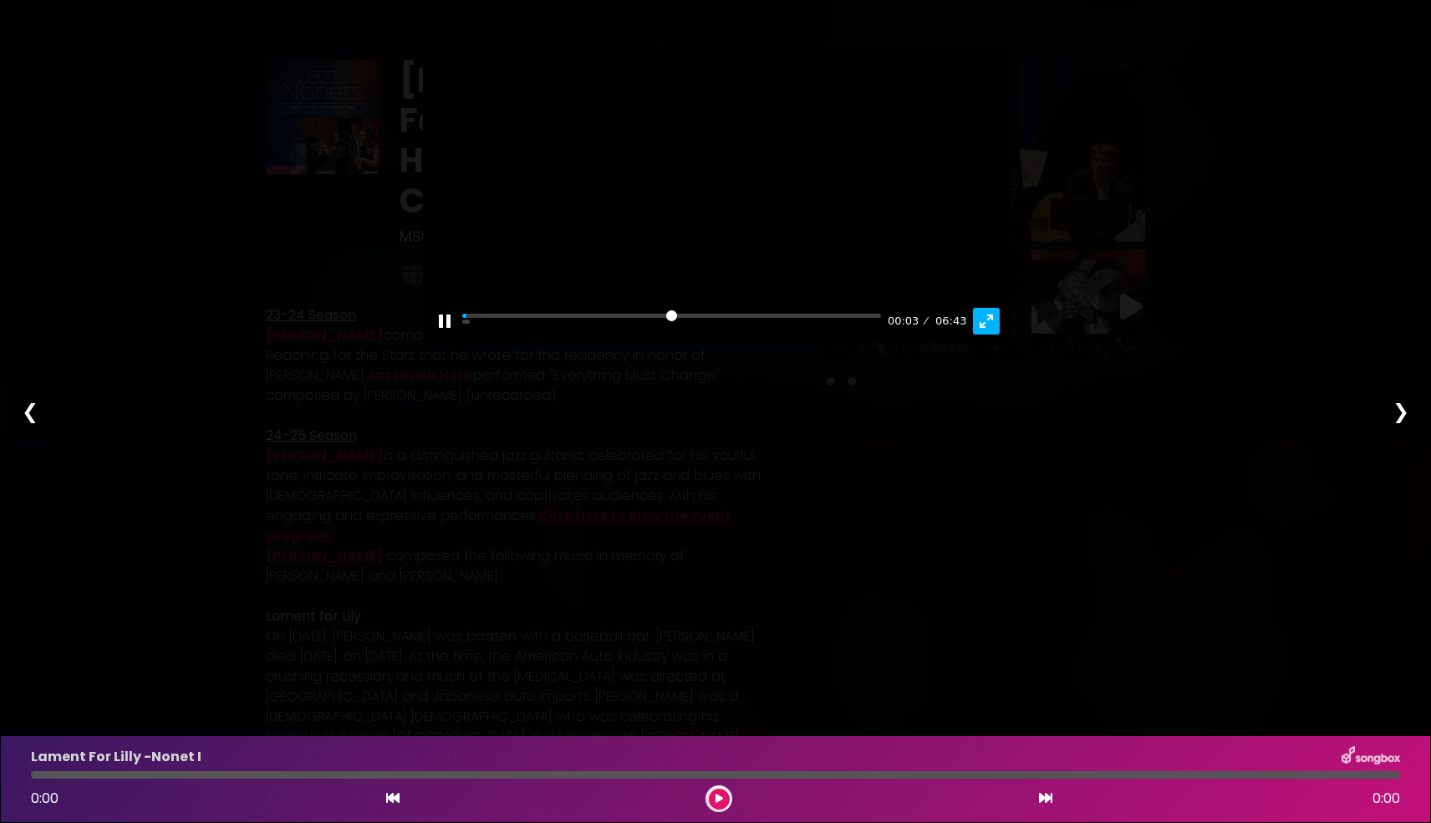
click at [988, 334] on button "Exit fullscreen Enter fullscreen" at bounding box center [986, 321] width 27 height 27
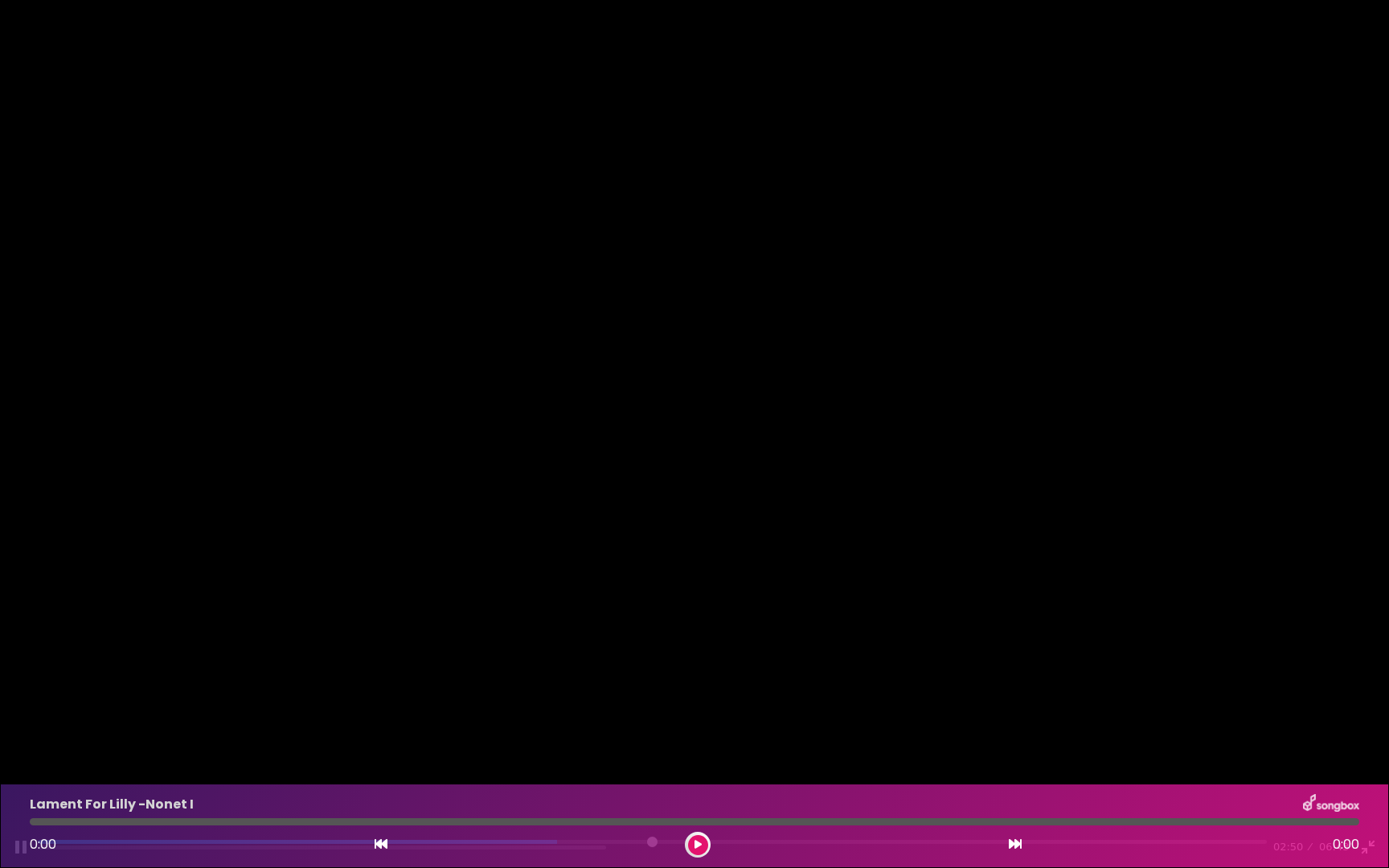
click at [692, 790] on div "Pause Play % buffered 03:33 02:50 06:43 Exit fullscreen Enter fullscreen" at bounding box center [694, 837] width 1389 height 62
click at [692, 790] on input "Seek" at bounding box center [652, 848] width 1228 height 15
click at [1080, 790] on div "Pause Play % buffered 05:42 03:38 06:43 Exit fullscreen Enter fullscreen" at bounding box center [694, 837] width 1389 height 62
click at [1223, 790] on input "Seek" at bounding box center [652, 848] width 1228 height 15
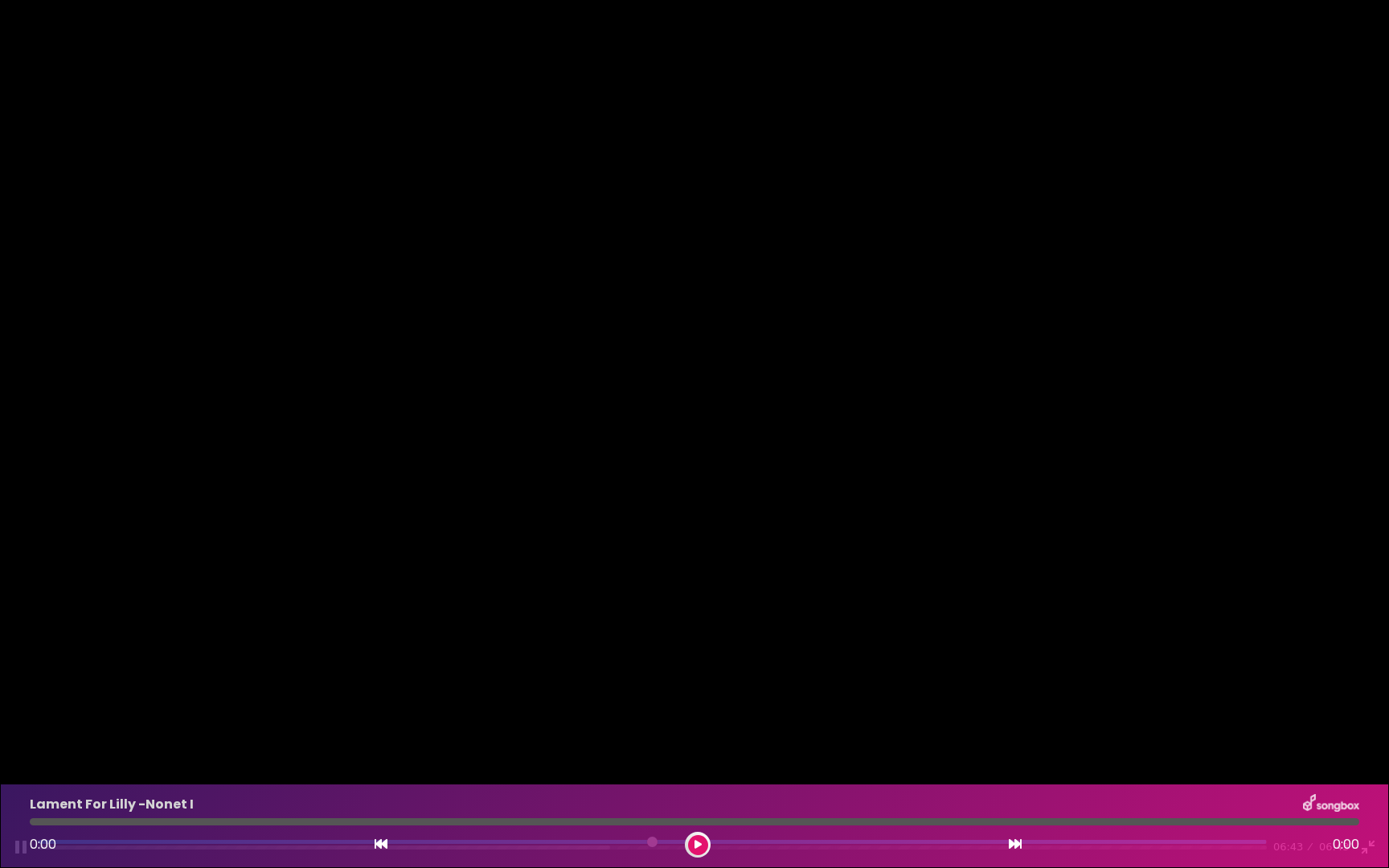
type input "***"
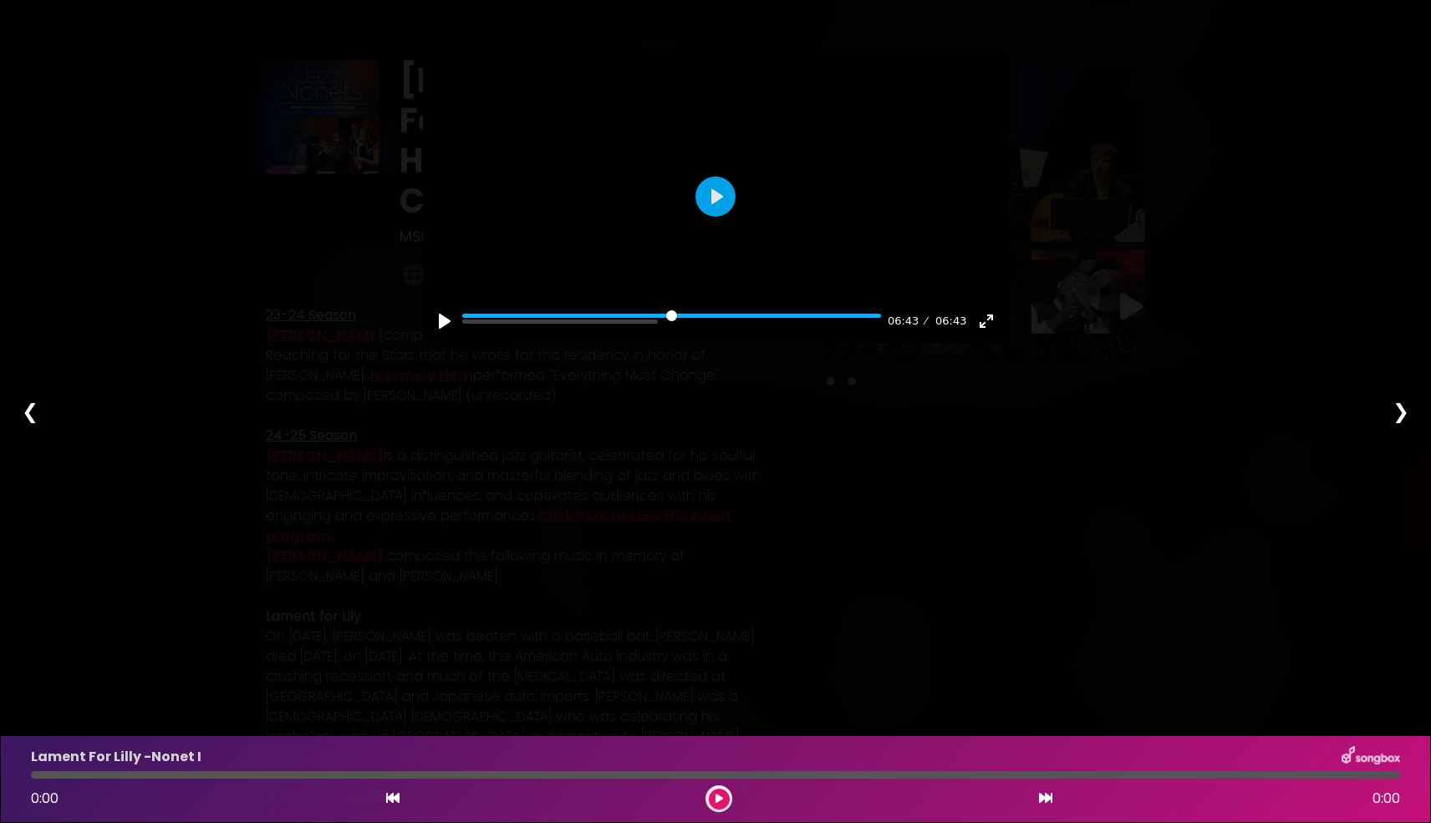
click at [21, 410] on div "❮" at bounding box center [29, 411] width 43 height 57
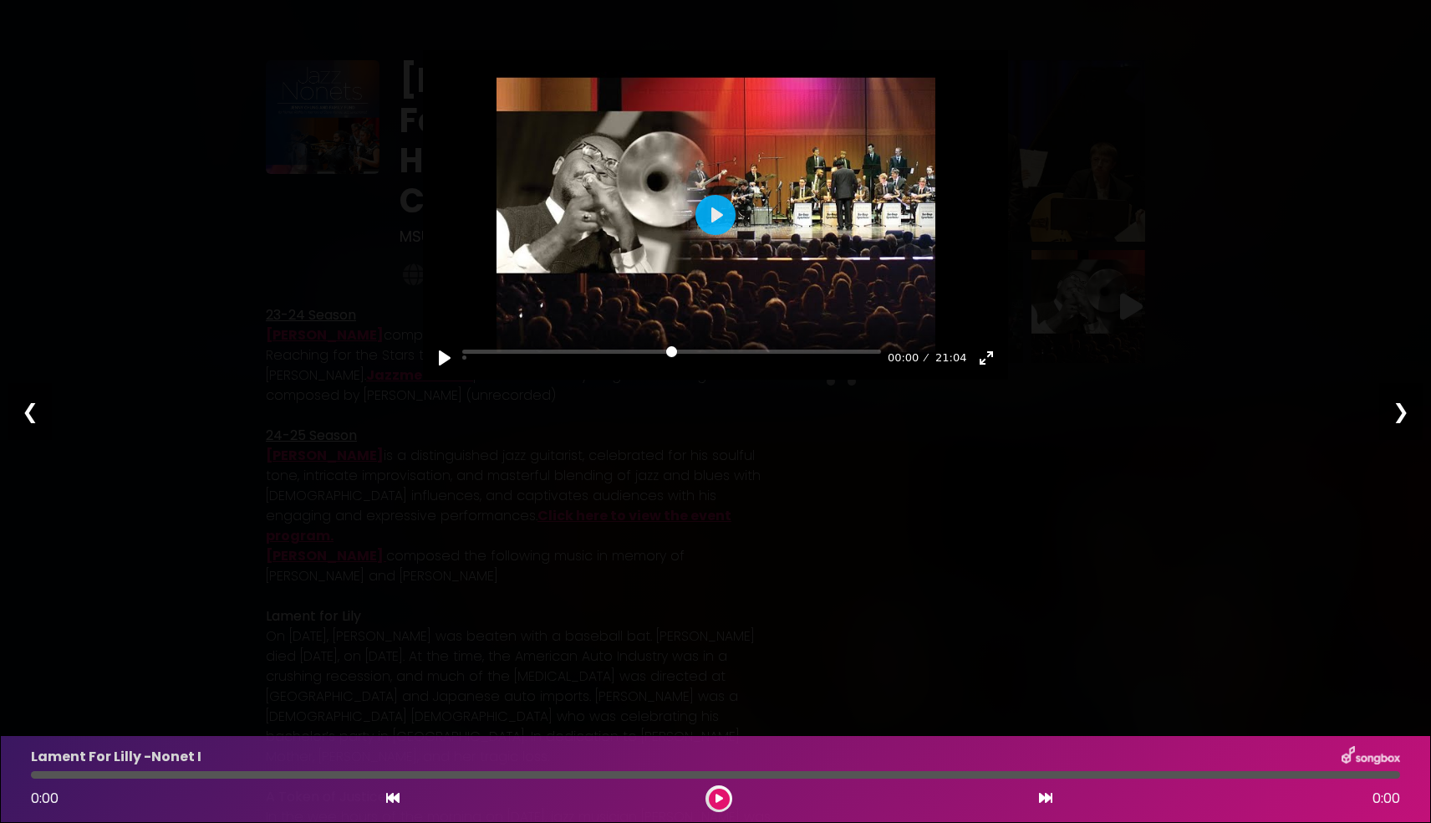
click at [22, 410] on div "❮" at bounding box center [29, 411] width 43 height 57
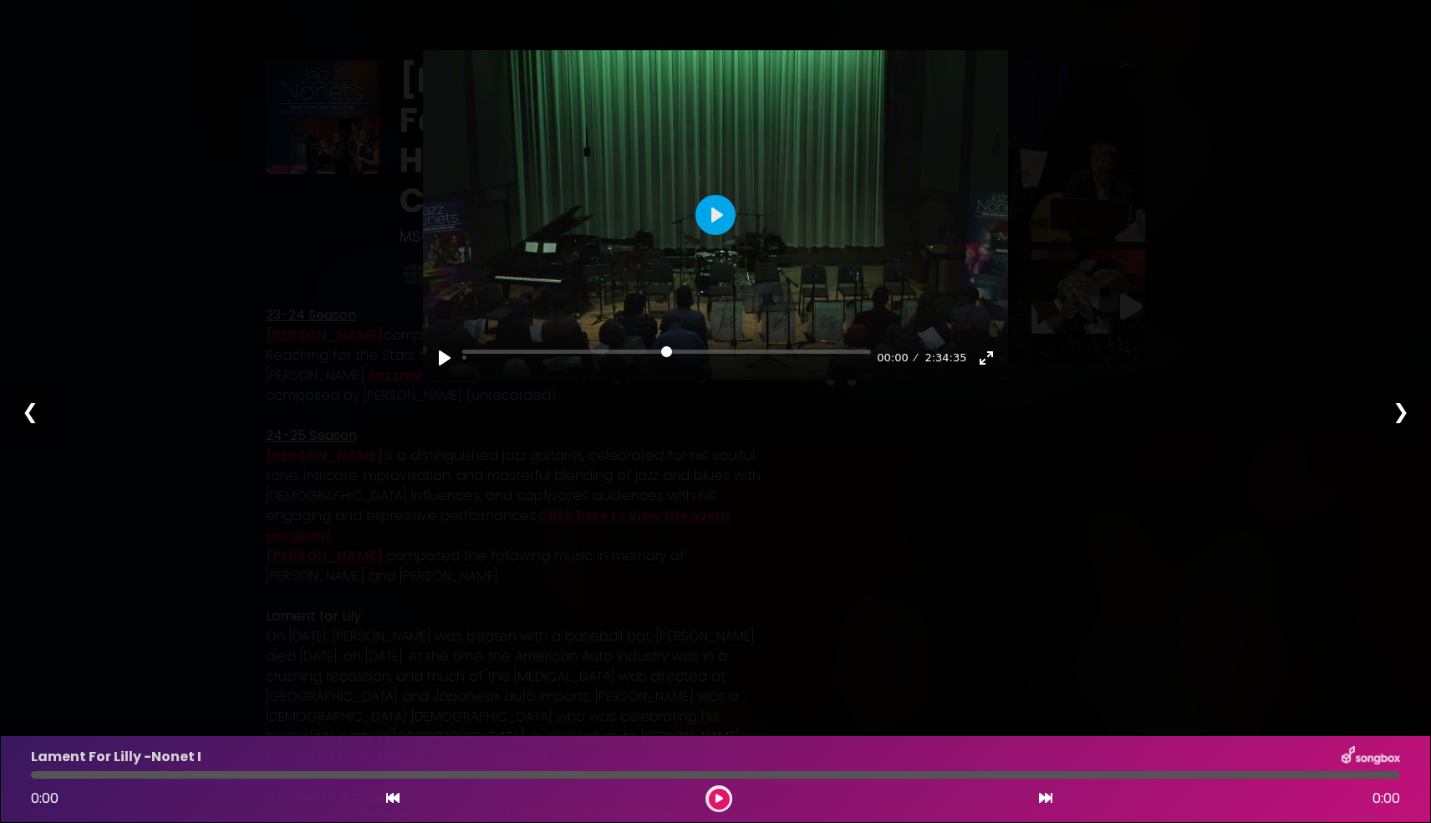
click at [22, 410] on div "❮" at bounding box center [29, 411] width 43 height 57
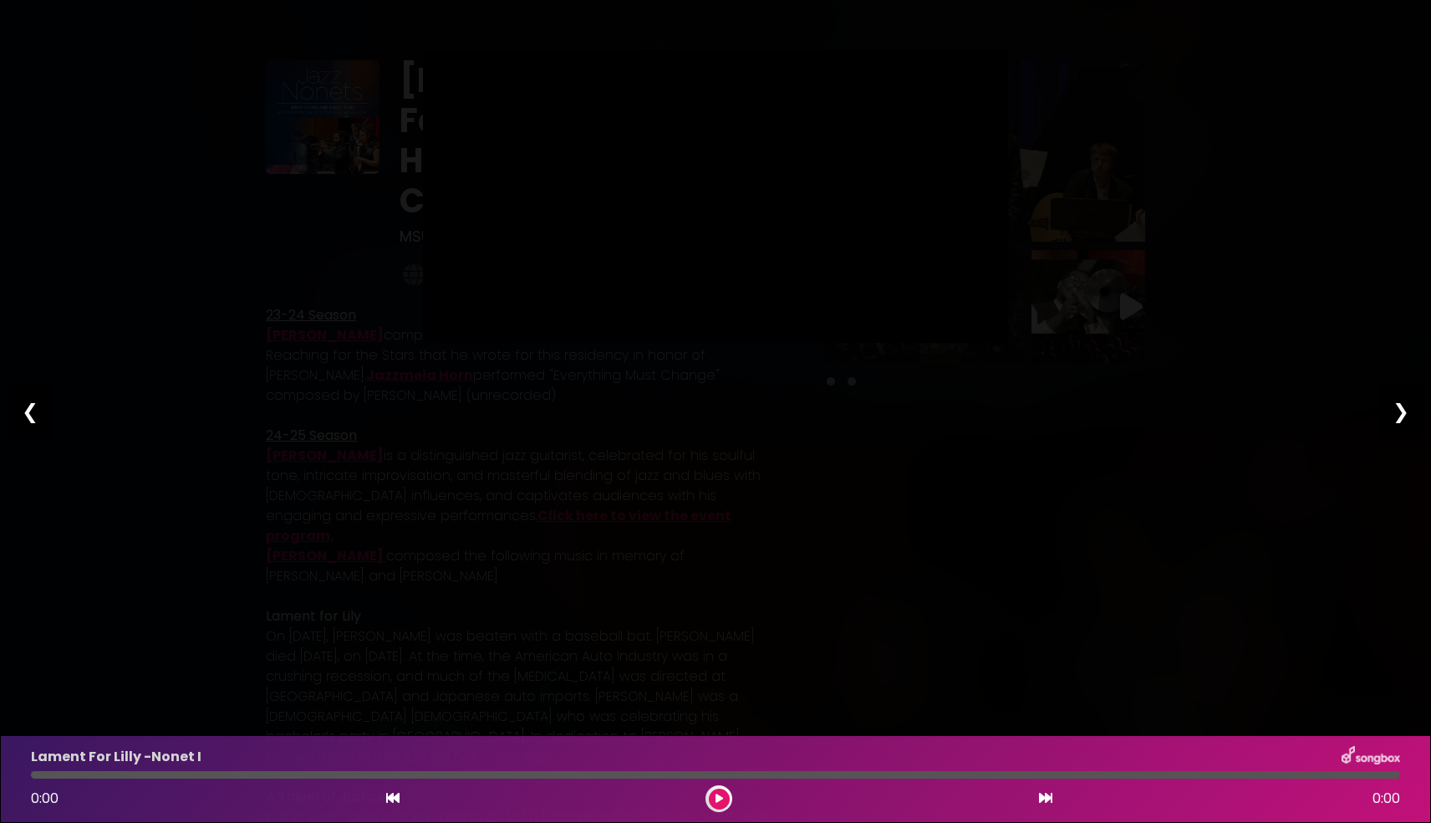
type input "****"
click at [33, 410] on div "❮" at bounding box center [29, 411] width 43 height 57
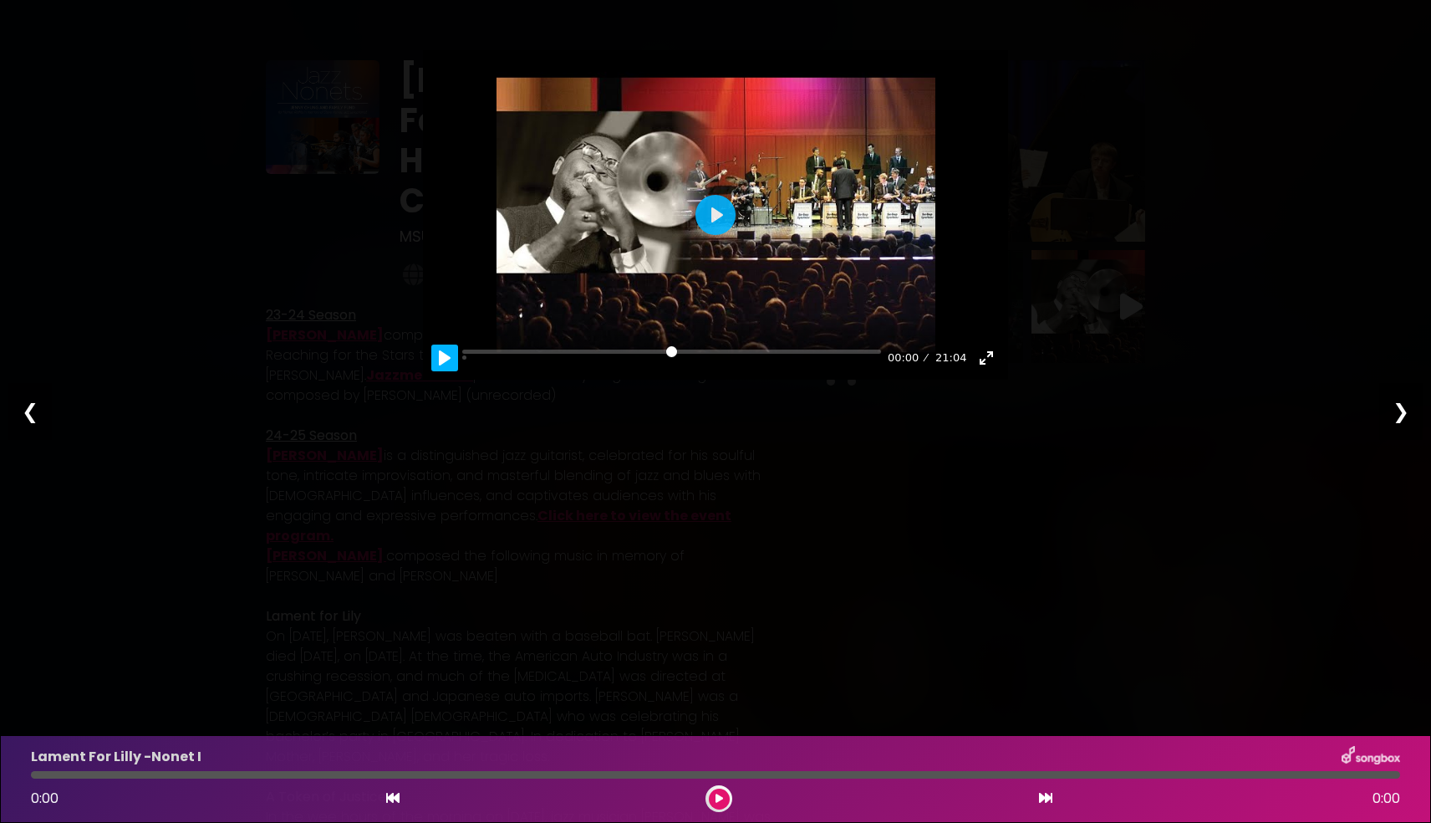
click at [441, 358] on button "Pause Play" at bounding box center [444, 357] width 27 height 27
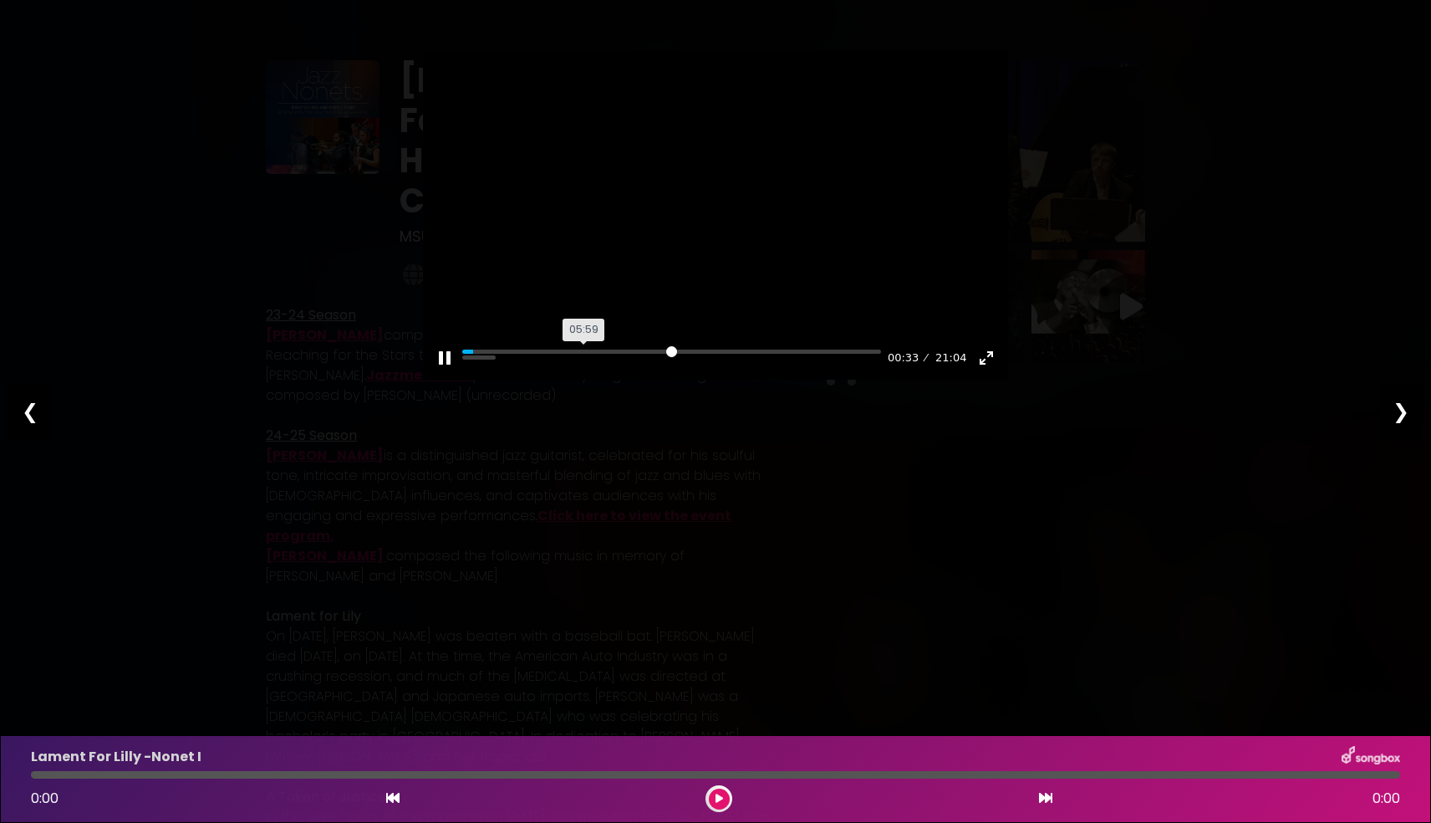
click at [584, 351] on input "Seek" at bounding box center [671, 358] width 419 height 16
click at [682, 350] on input "Seek" at bounding box center [671, 358] width 419 height 16
click at [673, 351] on input "Seek" at bounding box center [671, 358] width 419 height 16
click at [764, 351] on input "Seek" at bounding box center [671, 358] width 419 height 16
click at [818, 351] on input "Seek" at bounding box center [671, 358] width 419 height 16
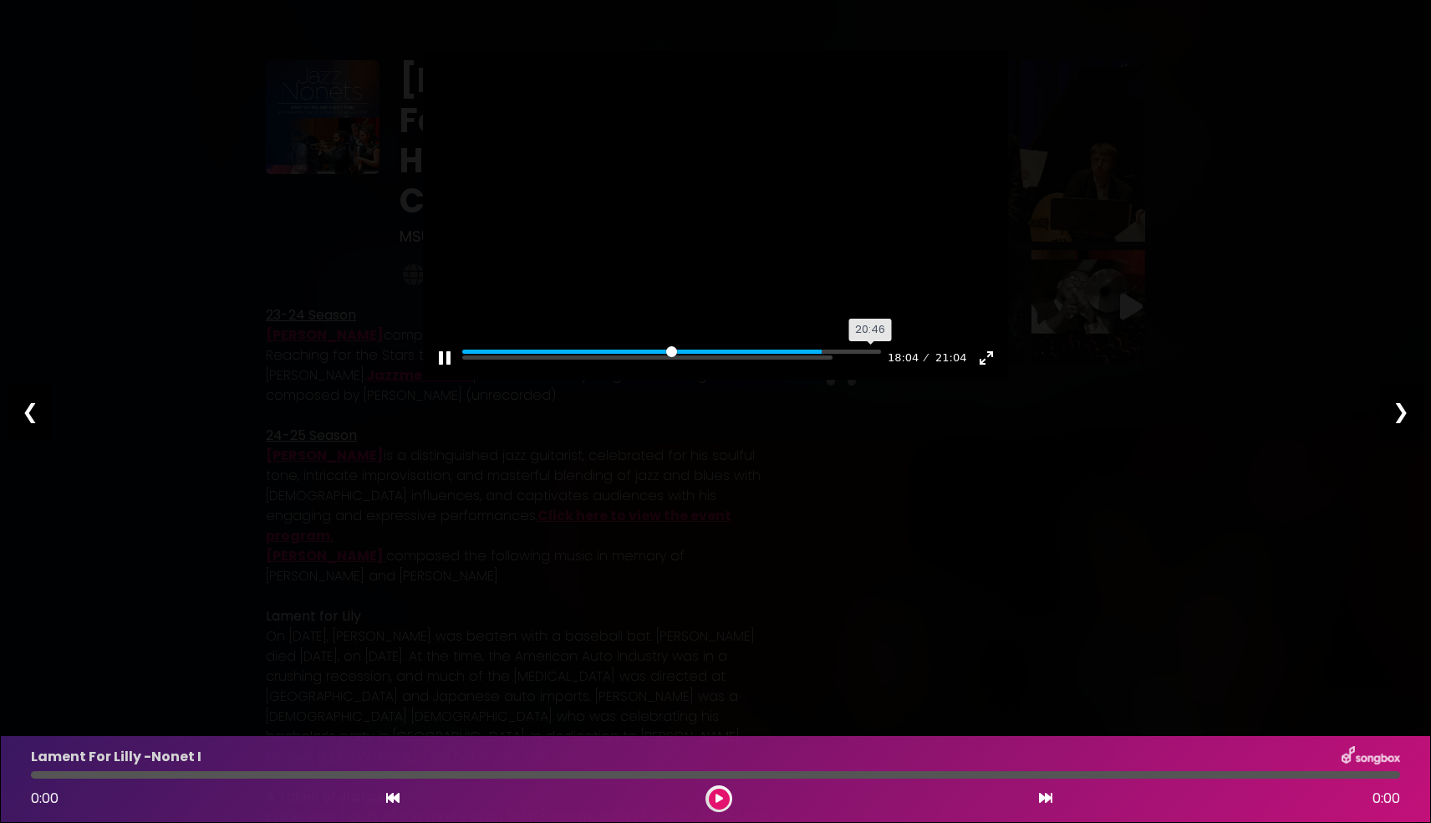
click at [872, 353] on input "Seek" at bounding box center [671, 358] width 419 height 16
click at [862, 353] on input "Seek" at bounding box center [671, 358] width 419 height 16
type input "*****"
click at [1408, 405] on div "❯" at bounding box center [1401, 411] width 43 height 57
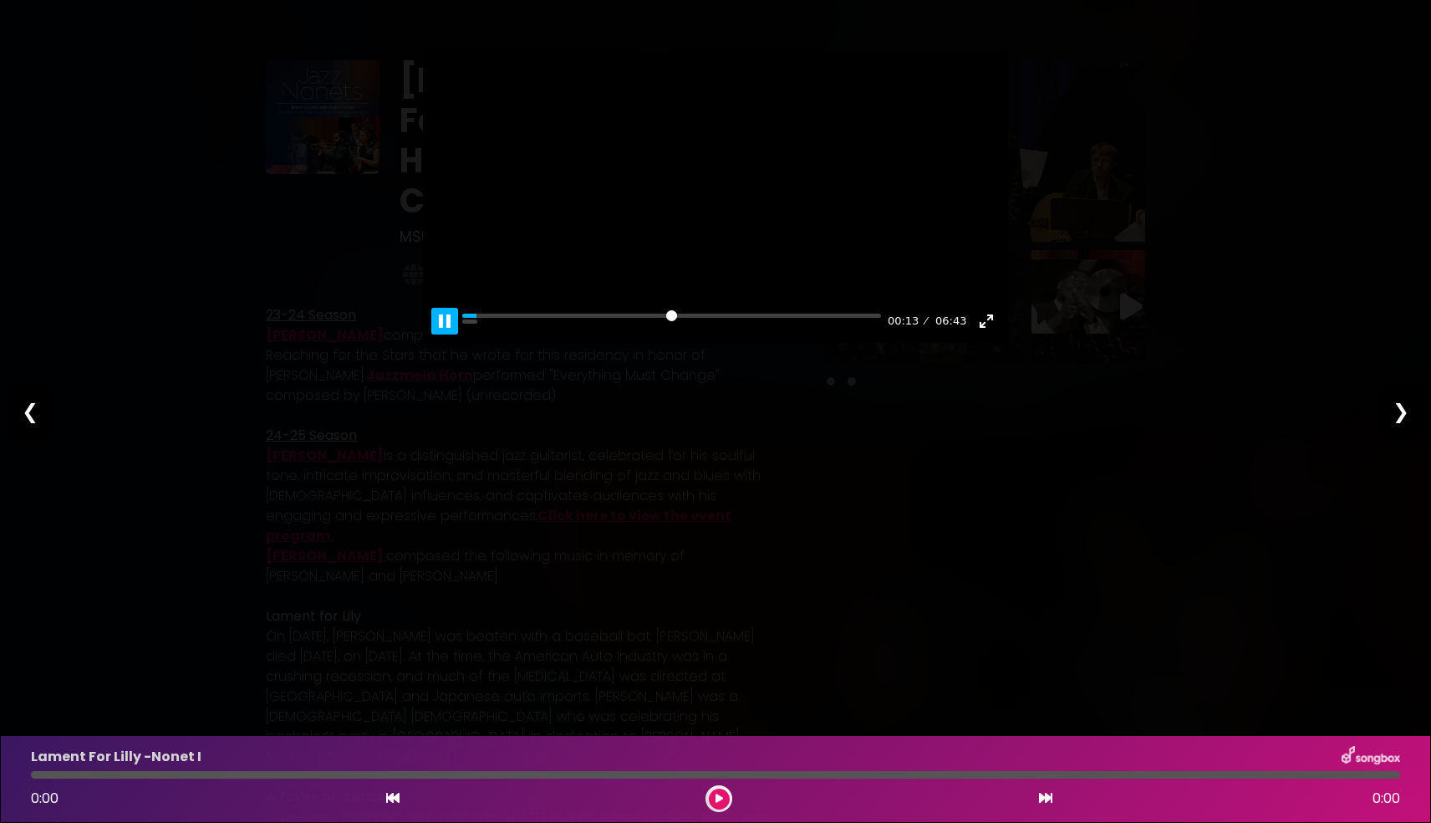
click at [452, 334] on button "Pause Play" at bounding box center [444, 321] width 27 height 27
type input "****"
click at [23, 408] on div "❮" at bounding box center [29, 411] width 43 height 57
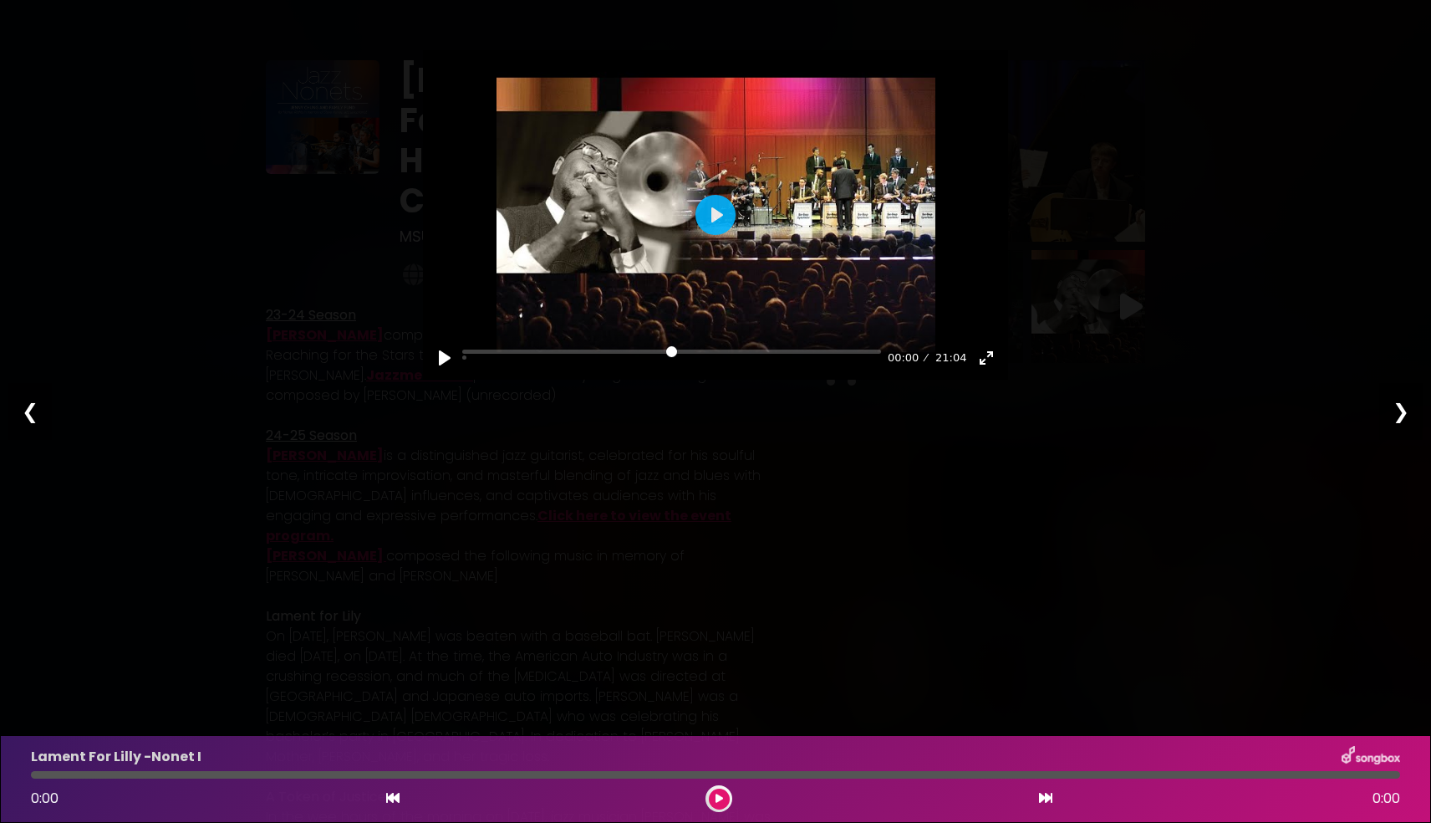
click at [1403, 411] on div "❯" at bounding box center [1401, 411] width 43 height 57
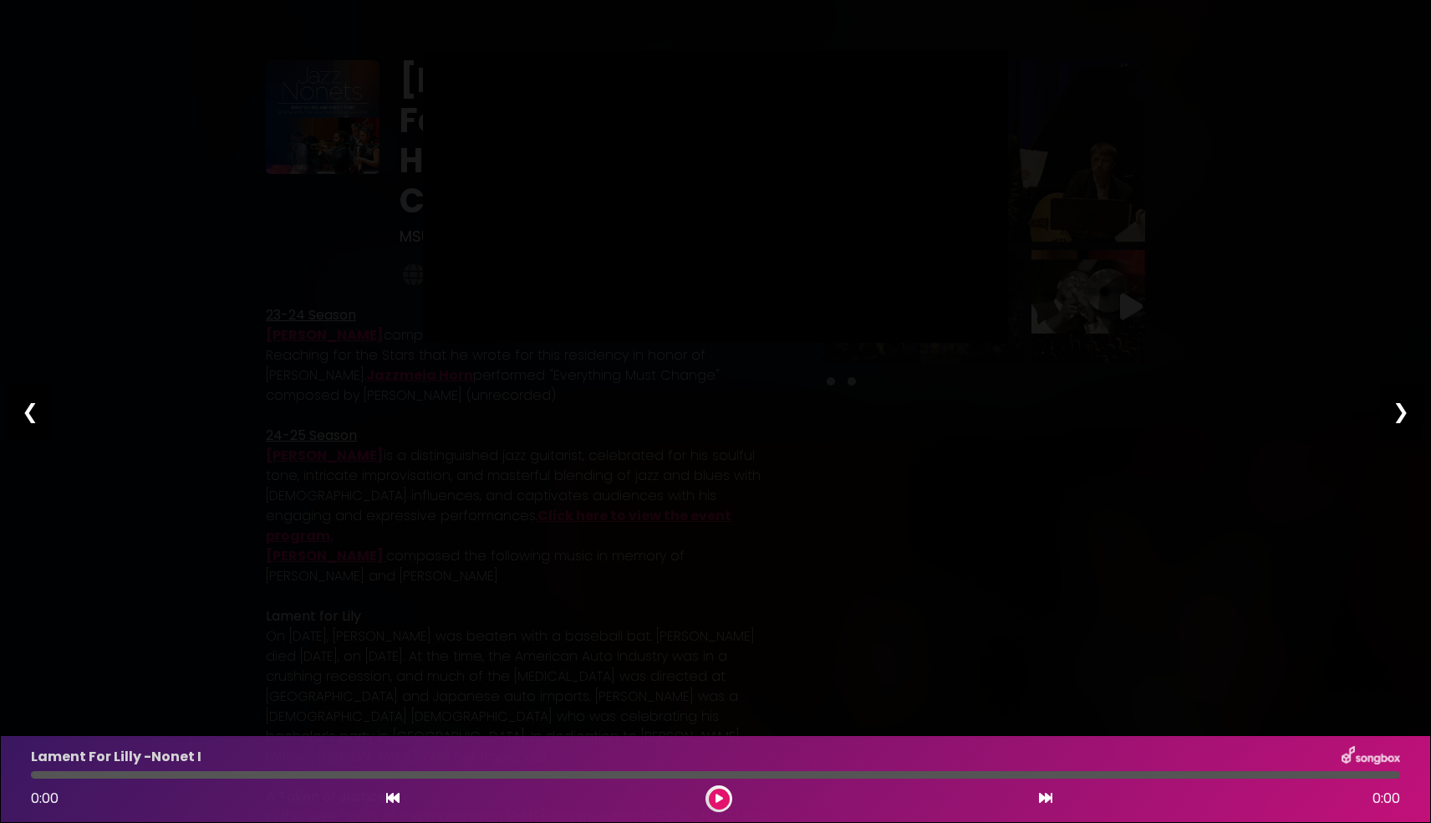
type input "****"
click at [1403, 411] on div "❯" at bounding box center [1401, 411] width 43 height 57
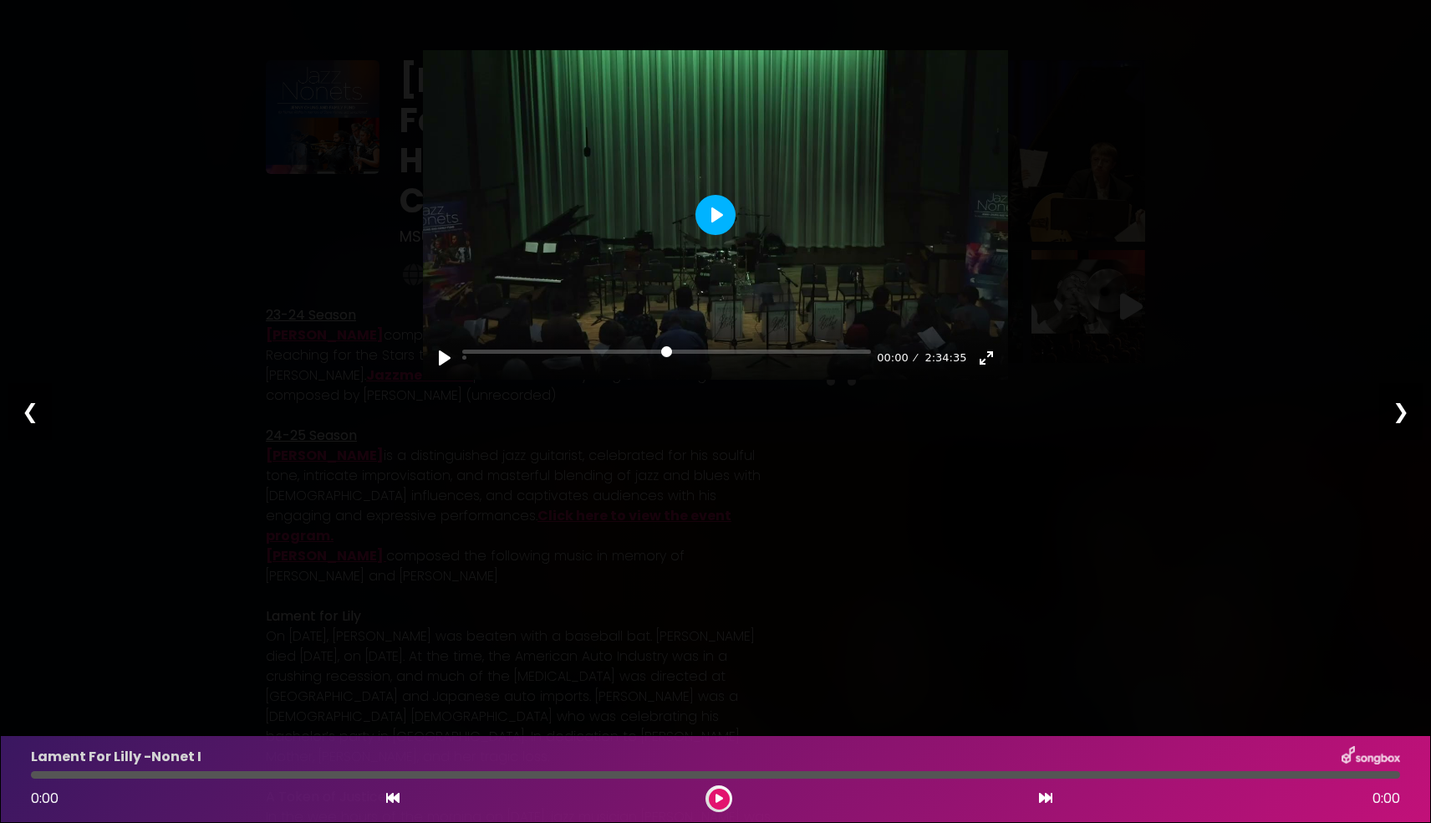
click at [727, 212] on button "Play" at bounding box center [716, 215] width 40 height 40
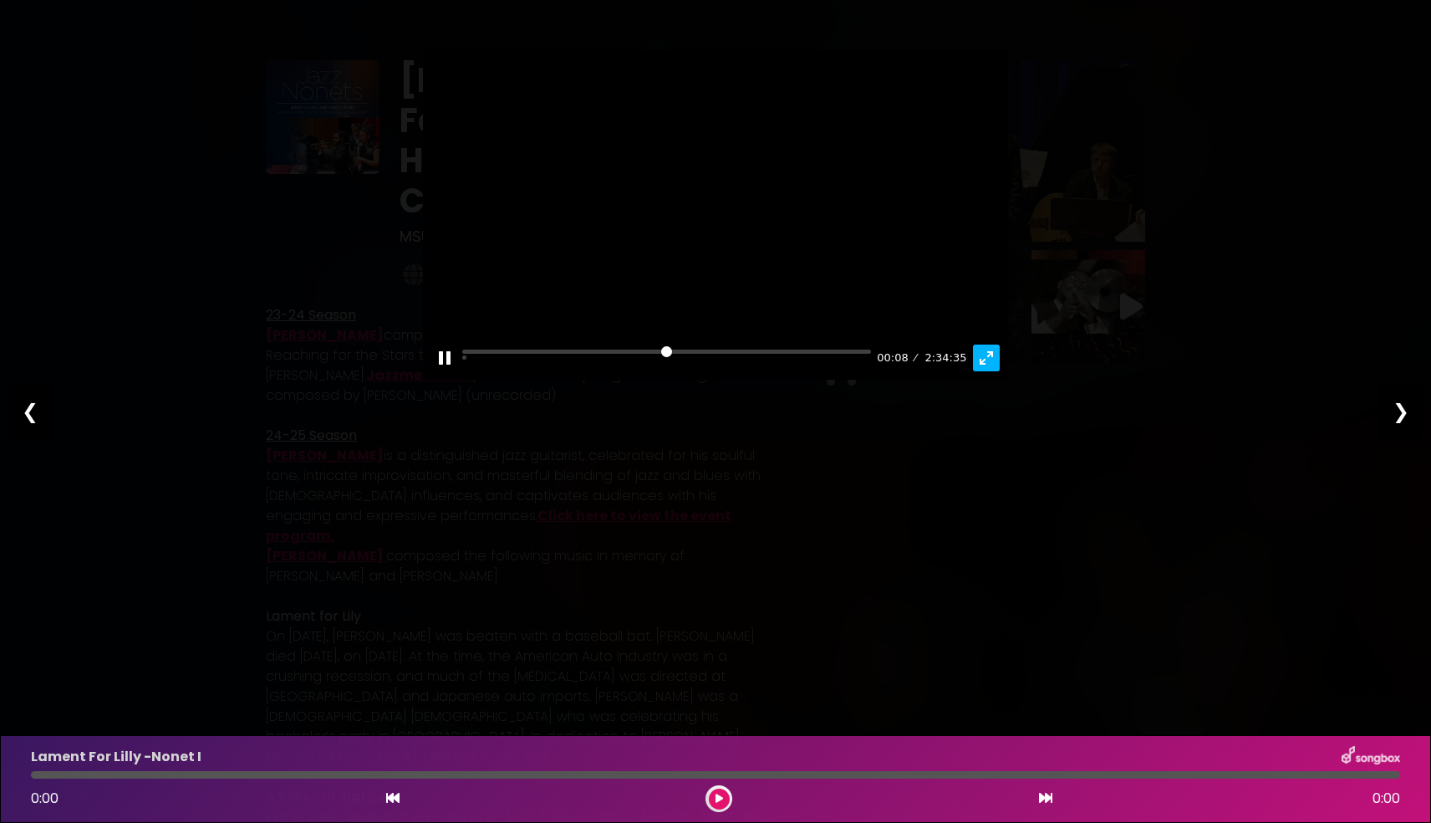
click at [992, 355] on button "Exit fullscreen Enter fullscreen" at bounding box center [986, 357] width 27 height 27
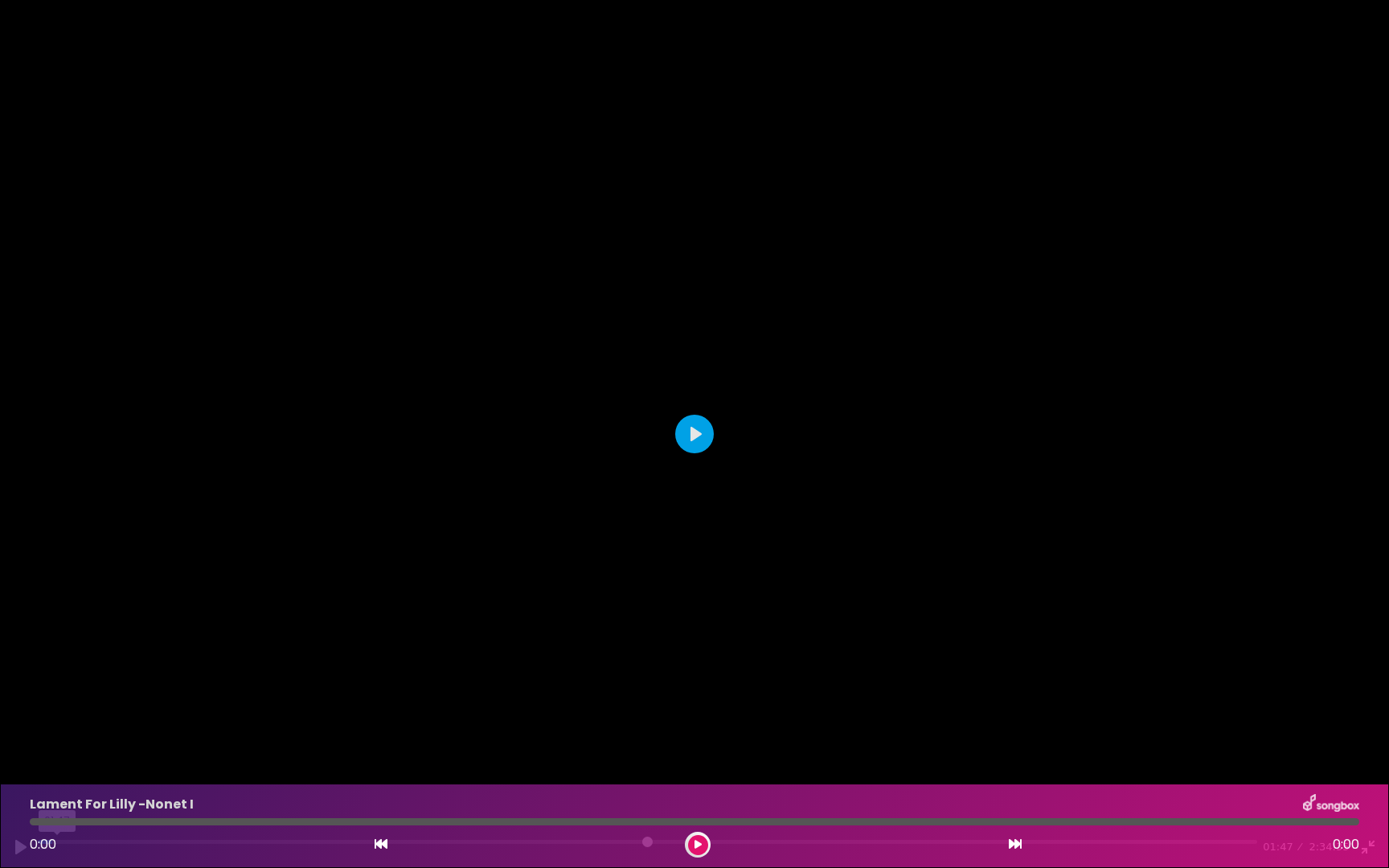
click at [57, 790] on input "Seek" at bounding box center [647, 848] width 1219 height 15
click at [75, 790] on input "Seek" at bounding box center [647, 848] width 1219 height 15
click at [100, 790] on input "Seek" at bounding box center [647, 848] width 1219 height 15
click at [129, 790] on input "Seek" at bounding box center [647, 848] width 1219 height 15
click at [182, 790] on input "Seek" at bounding box center [647, 848] width 1219 height 15
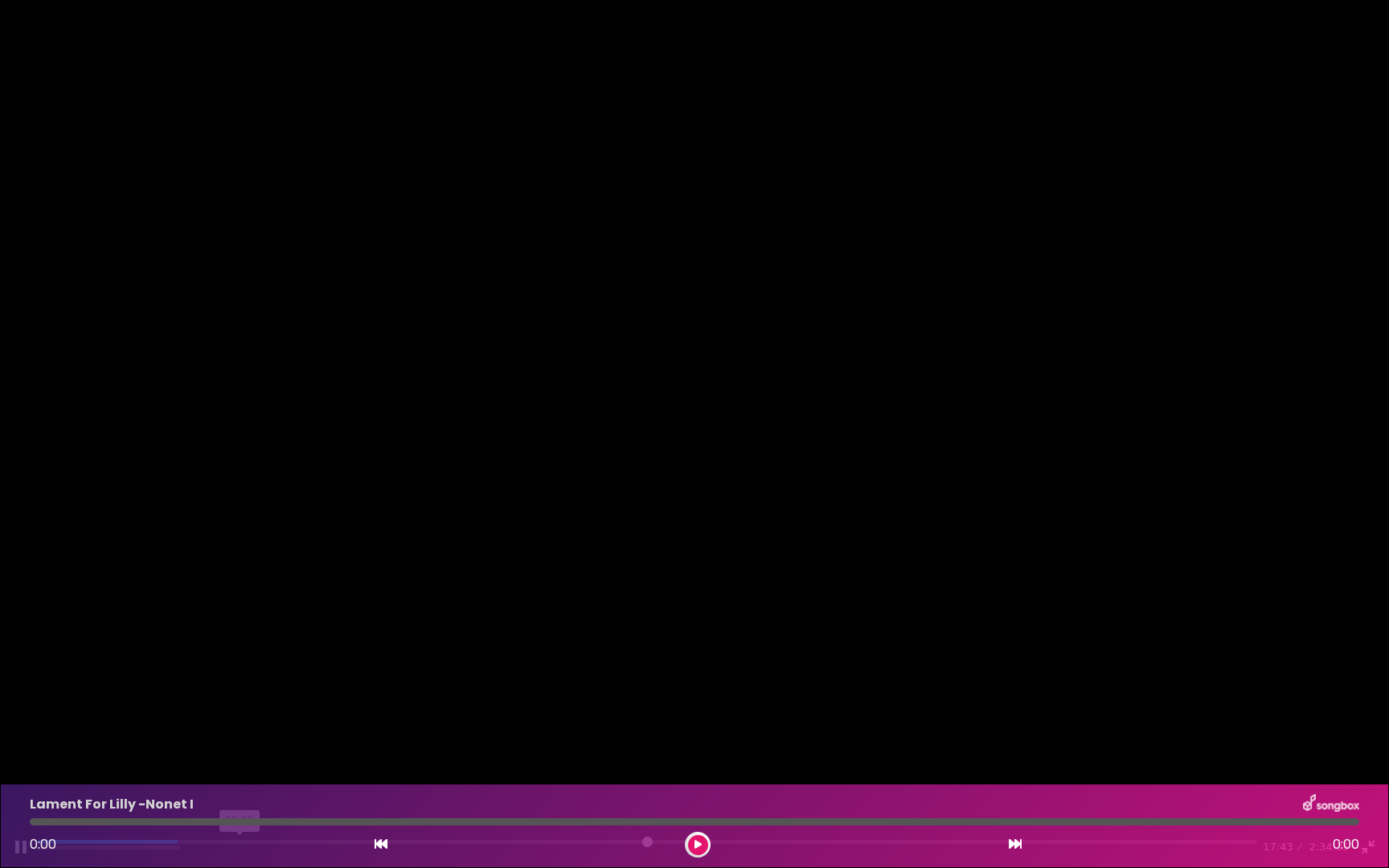
click at [238, 790] on input "Seek" at bounding box center [647, 848] width 1219 height 15
click at [220, 790] on input "Seek" at bounding box center [647, 848] width 1219 height 15
click at [204, 790] on input "Seek" at bounding box center [647, 848] width 1219 height 15
click at [213, 790] on input "Seek" at bounding box center [647, 848] width 1219 height 15
click at [224, 790] on input "Seek" at bounding box center [647, 848] width 1219 height 15
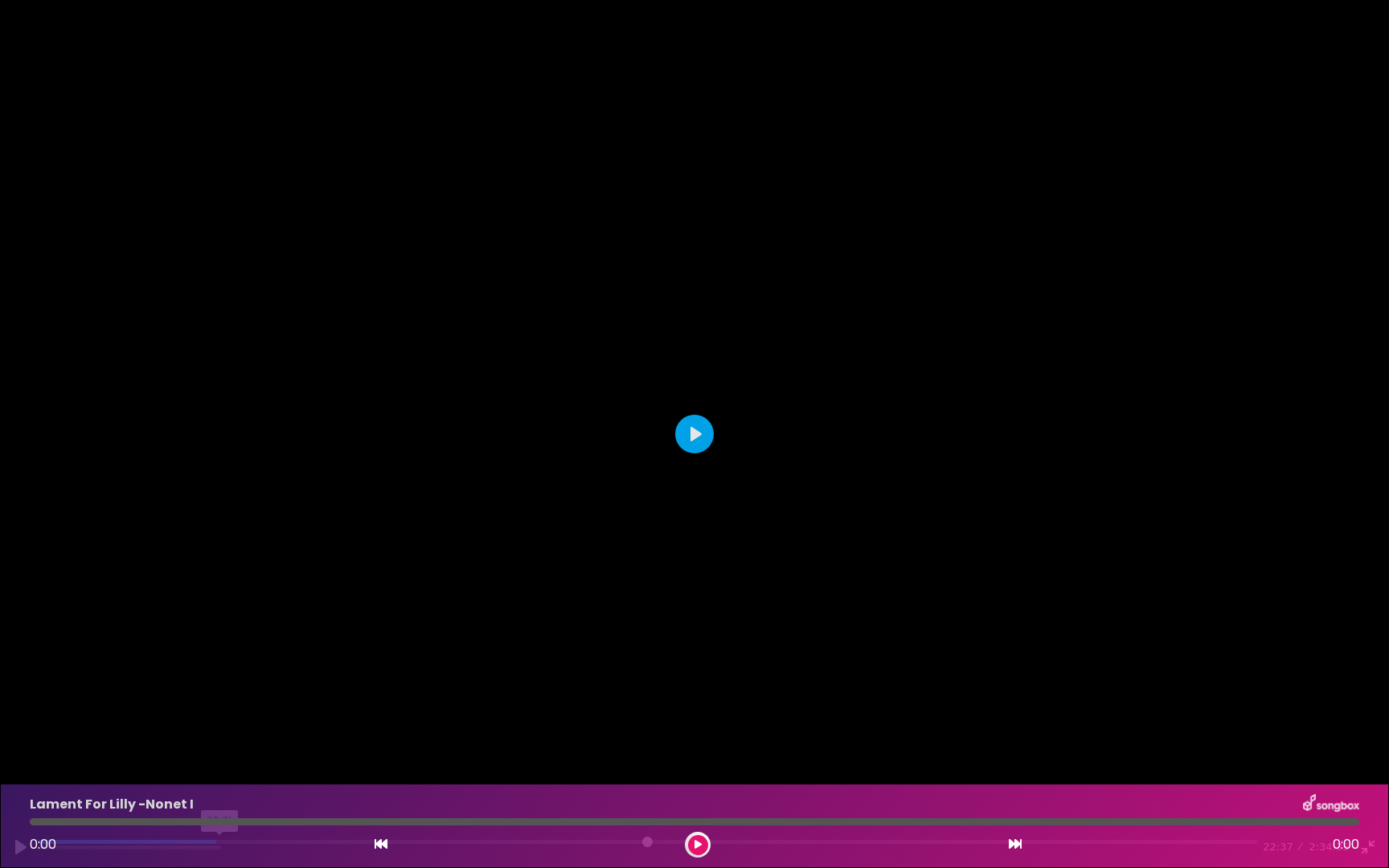
click at [218, 790] on input "Seek" at bounding box center [647, 848] width 1219 height 15
click at [253, 790] on input "Seek" at bounding box center [647, 848] width 1219 height 15
click at [281, 790] on input "Seek" at bounding box center [647, 848] width 1219 height 15
click at [311, 790] on input "Seek" at bounding box center [647, 848] width 1219 height 15
click at [392, 790] on input "Seek" at bounding box center [647, 848] width 1219 height 15
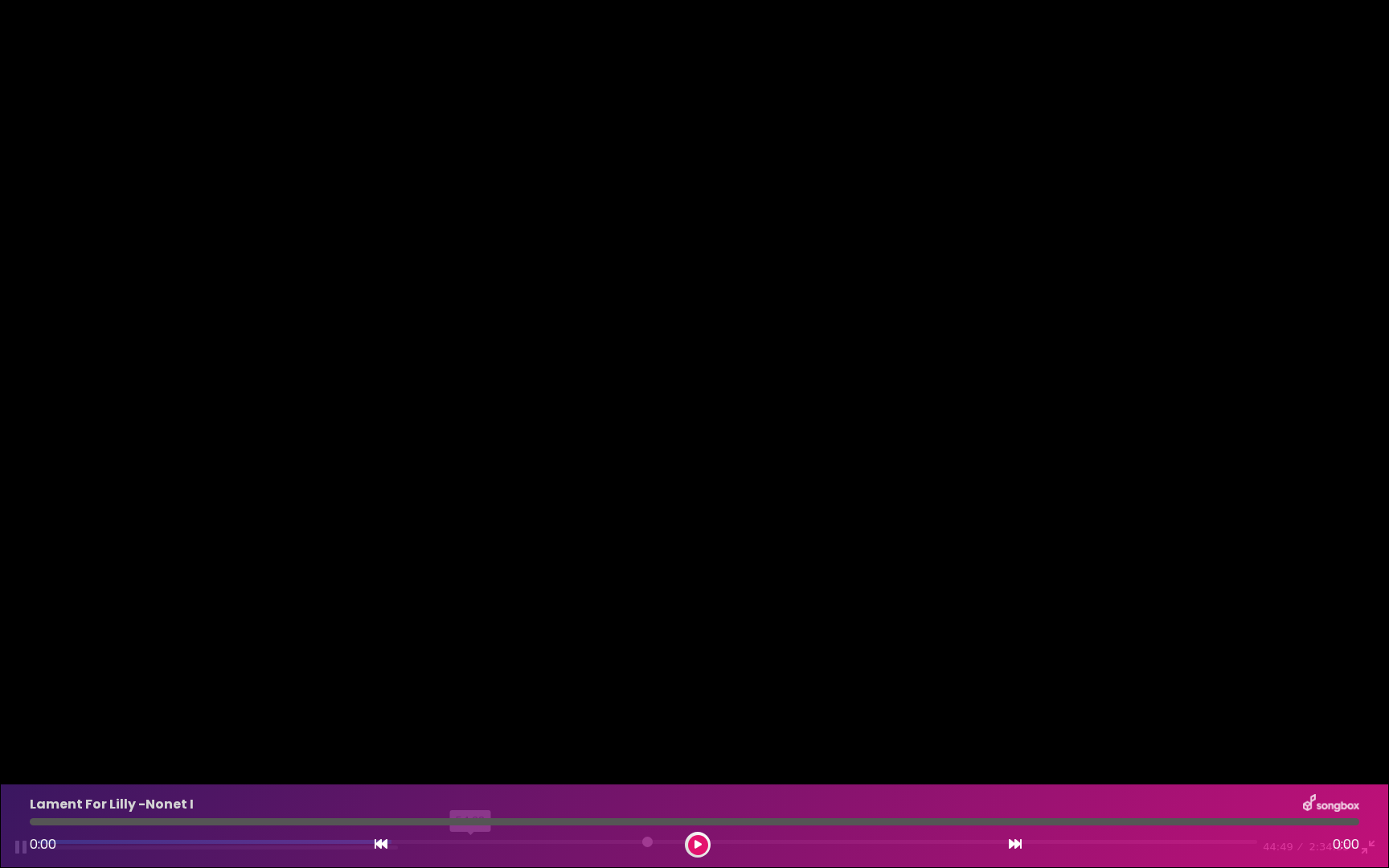
click at [472, 790] on input "Seek" at bounding box center [647, 848] width 1219 height 15
click at [767, 790] on input "Seek" at bounding box center [642, 848] width 1209 height 15
click at [889, 790] on input "Seek" at bounding box center [642, 848] width 1209 height 15
click at [814, 790] on input "Seek" at bounding box center [642, 848] width 1209 height 15
click at [788, 790] on input "Seek" at bounding box center [642, 848] width 1209 height 15
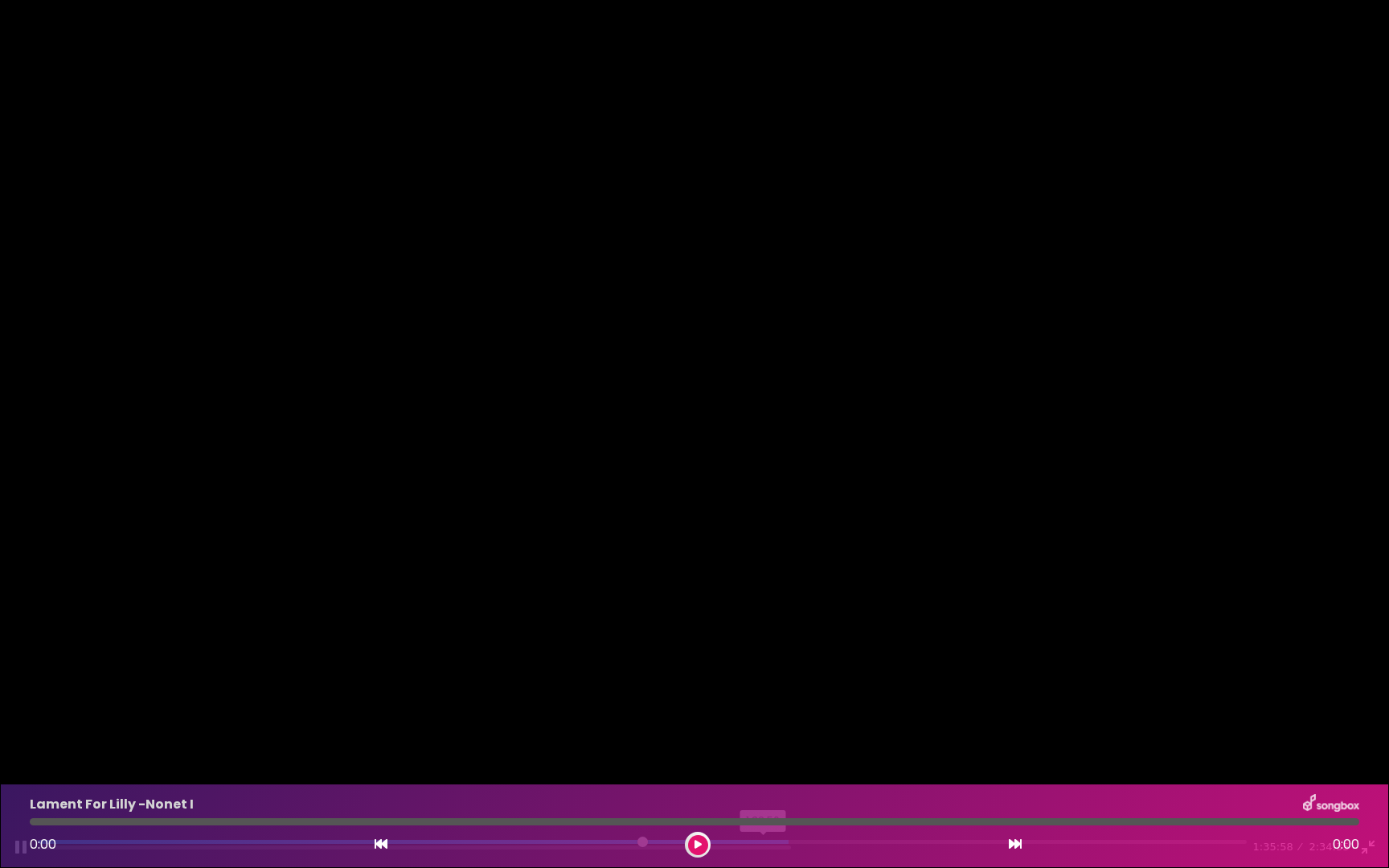
click at [763, 790] on input "Seek" at bounding box center [642, 848] width 1209 height 15
click at [738, 790] on input "Seek" at bounding box center [642, 848] width 1209 height 15
click at [724, 790] on input "Seek" at bounding box center [642, 848] width 1209 height 15
click at [708, 790] on input "Seek" at bounding box center [642, 848] width 1209 height 15
click at [718, 790] on input "Seek" at bounding box center [642, 848] width 1209 height 15
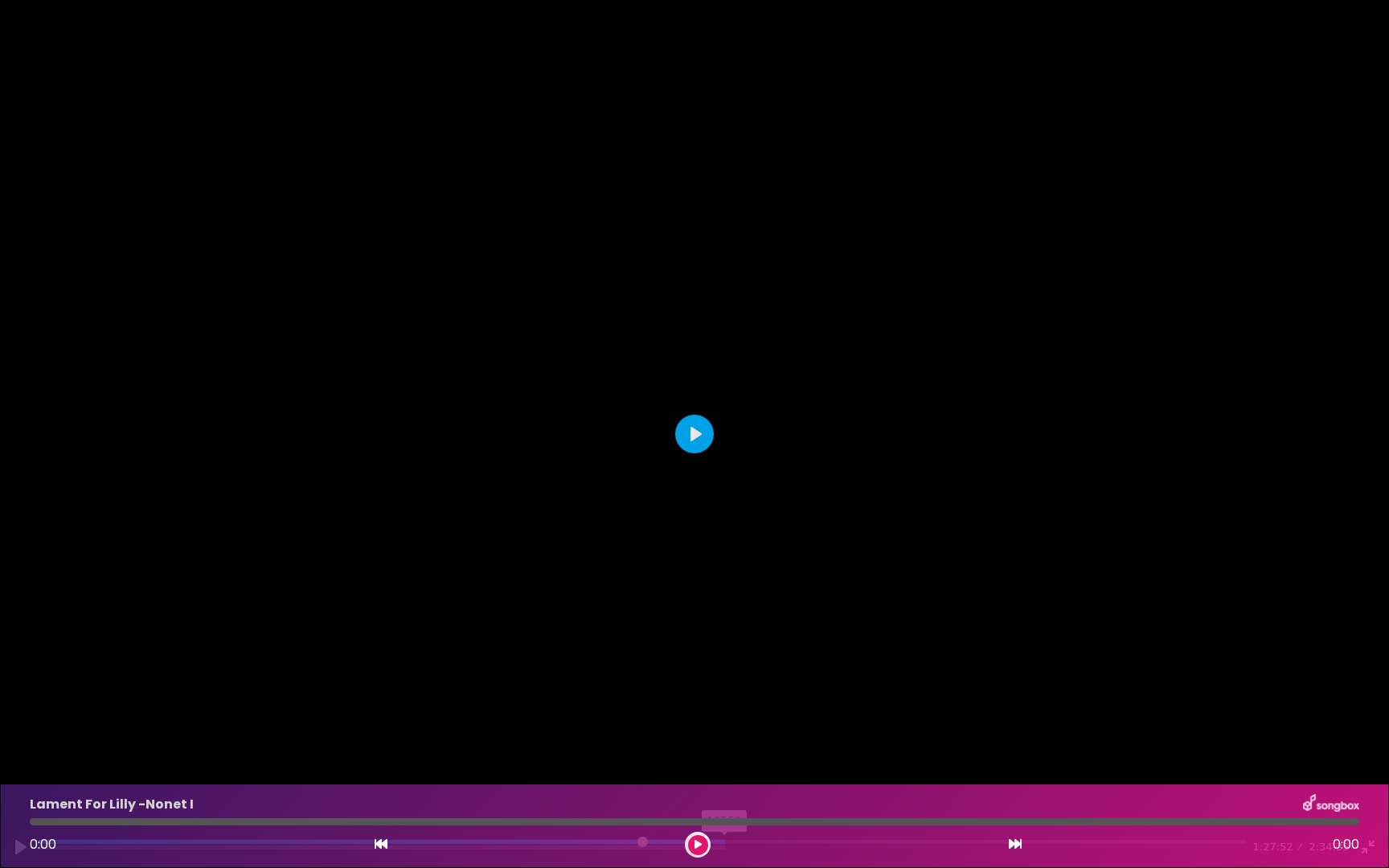
click at [726, 790] on input "Seek" at bounding box center [642, 848] width 1209 height 15
click at [724, 790] on input "Seek" at bounding box center [642, 848] width 1209 height 15
click at [821, 790] on div "Pause Play % buffered 1:38:19 1:31:14 2:34:35 Exit fullscreen Enter fullscreen" at bounding box center [694, 837] width 1389 height 62
click at [821, 790] on input "Seek" at bounding box center [642, 848] width 1209 height 15
click at [875, 790] on input "Seek" at bounding box center [642, 848] width 1209 height 15
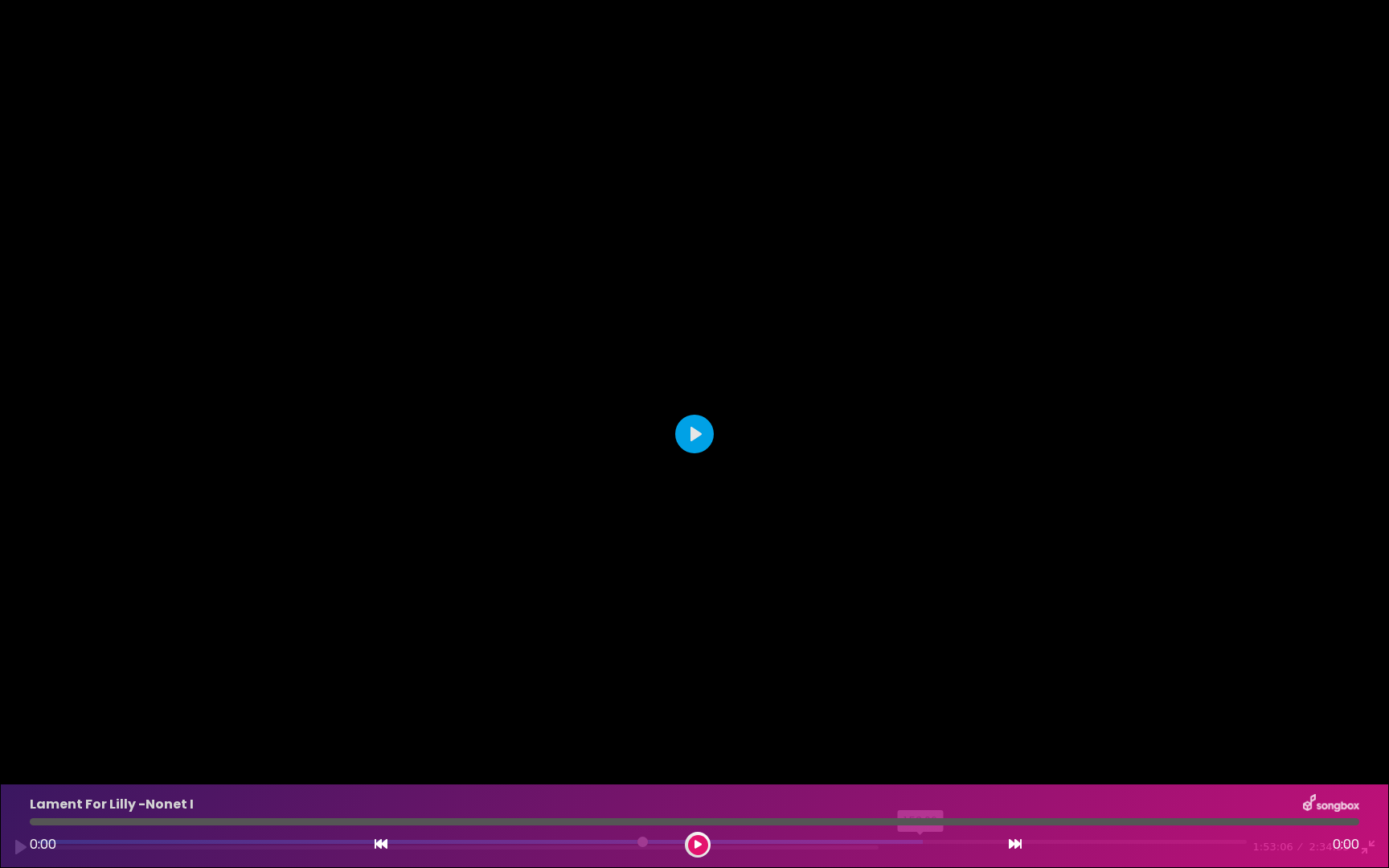
click at [922, 790] on input "Seek" at bounding box center [642, 848] width 1209 height 15
click at [993, 790] on input "Seek" at bounding box center [642, 848] width 1209 height 15
click at [1062, 790] on input "Seek" at bounding box center [642, 848] width 1209 height 15
click at [1068, 790] on input "Seek" at bounding box center [642, 848] width 1209 height 15
click at [1065, 790] on input "Seek" at bounding box center [642, 848] width 1209 height 15
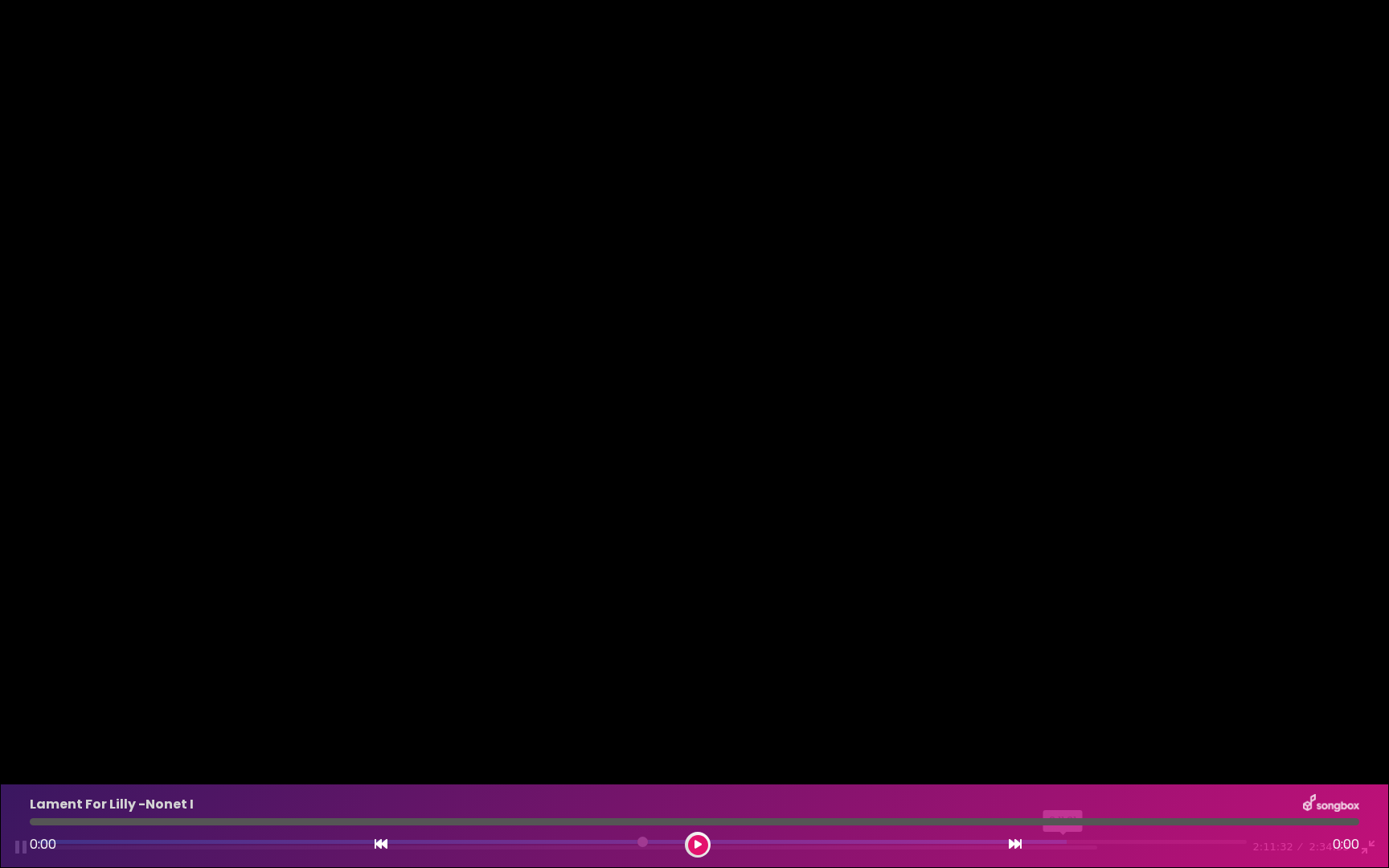
click at [1065, 790] on input "Seek" at bounding box center [642, 848] width 1209 height 15
click at [719, 790] on input "Seek" at bounding box center [642, 848] width 1209 height 15
click at [727, 790] on input "Seek" at bounding box center [642, 848] width 1209 height 15
click at [720, 790] on input "Seek" at bounding box center [642, 848] width 1209 height 15
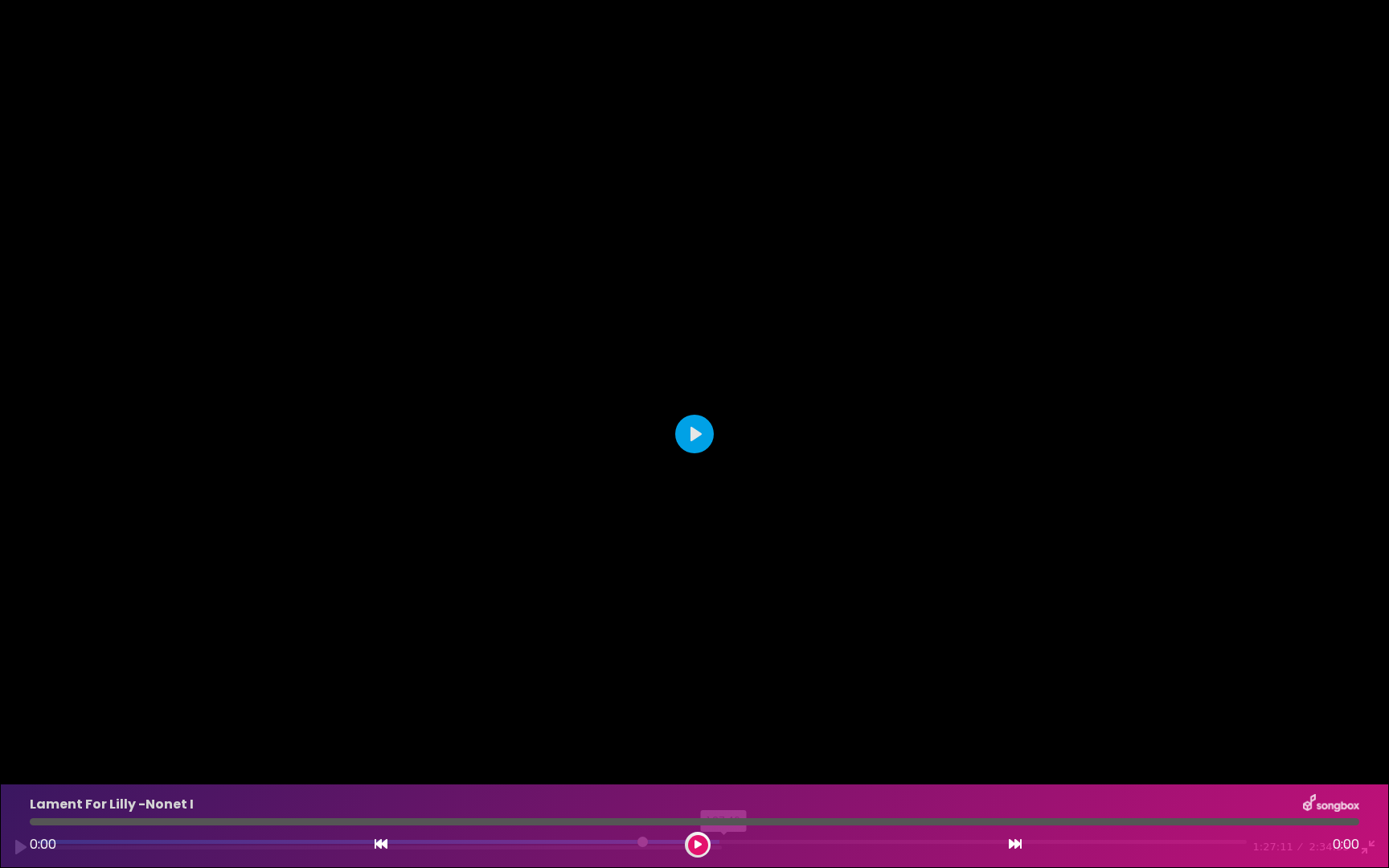
click at [725, 790] on input "Seek" at bounding box center [642, 848] width 1209 height 15
click at [727, 790] on input "Seek" at bounding box center [642, 848] width 1209 height 15
click at [724, 790] on input "Seek" at bounding box center [642, 848] width 1209 height 15
click at [1062, 790] on input "Seek" at bounding box center [642, 848] width 1209 height 15
click at [724, 790] on input "Seek" at bounding box center [642, 848] width 1209 height 15
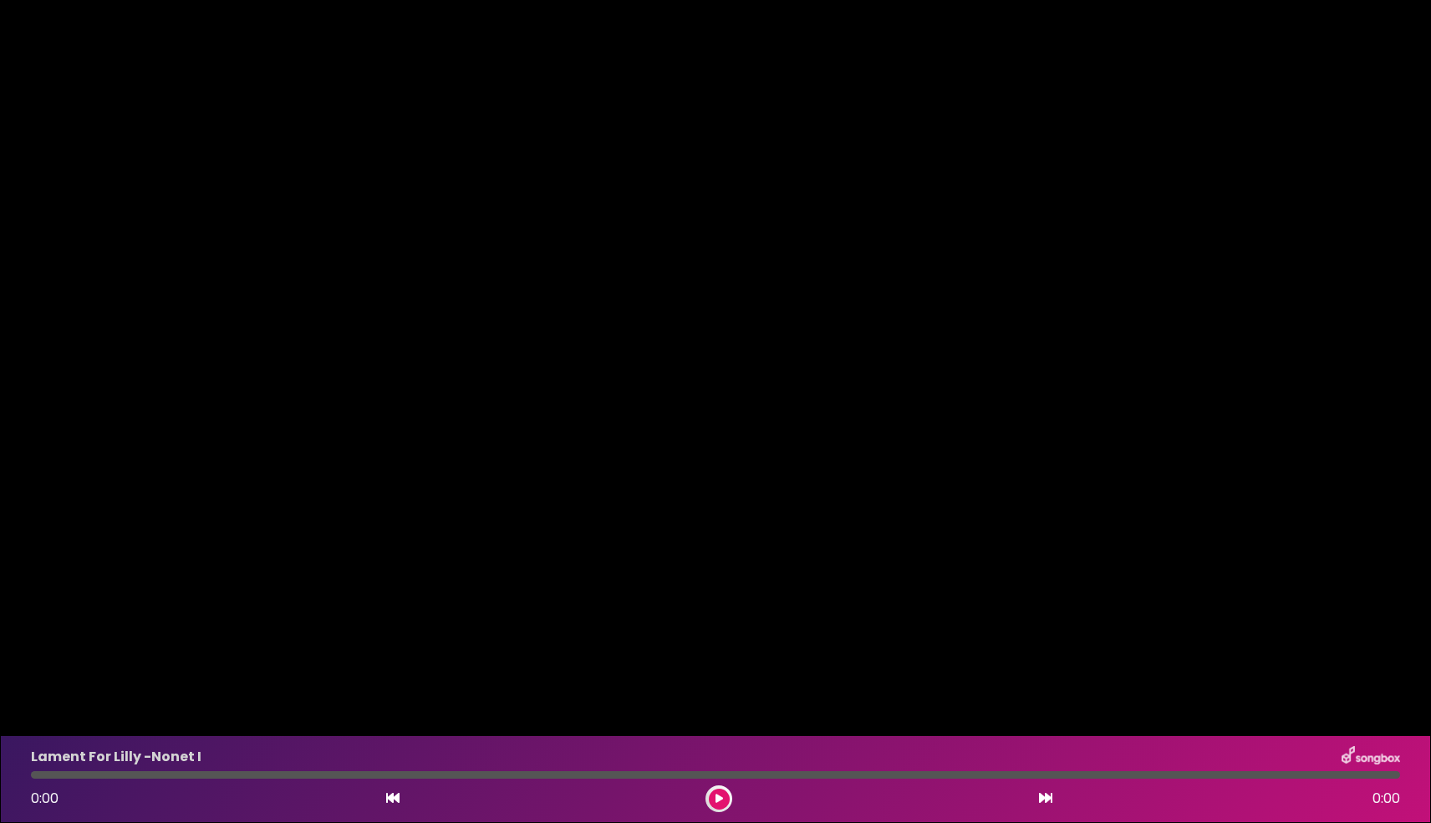
type input "*****"
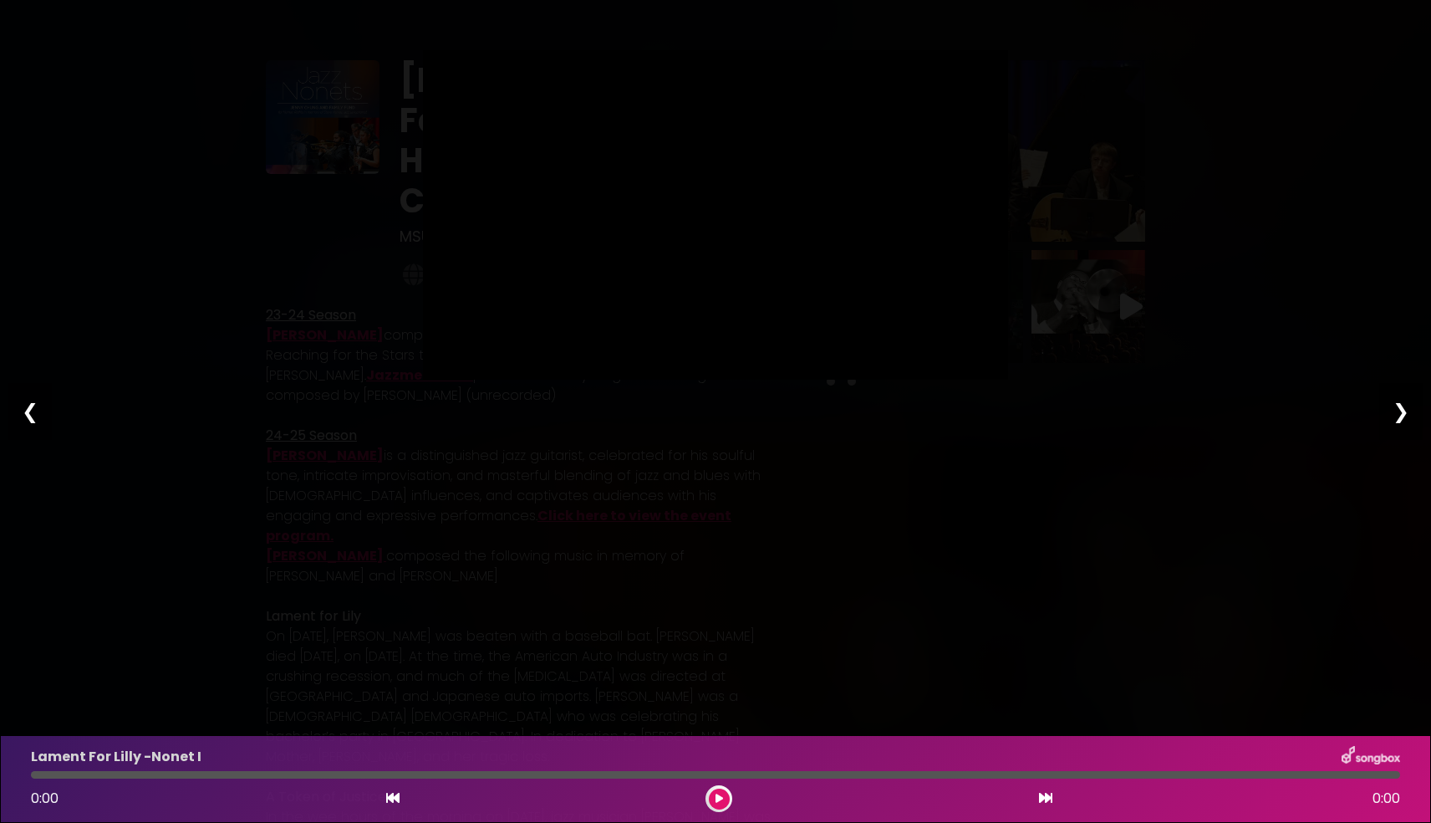
click at [26, 404] on div "❮" at bounding box center [29, 411] width 43 height 57
type input "****"
click at [27, 405] on div "❮" at bounding box center [29, 411] width 43 height 57
